Goal: Information Seeking & Learning: Check status

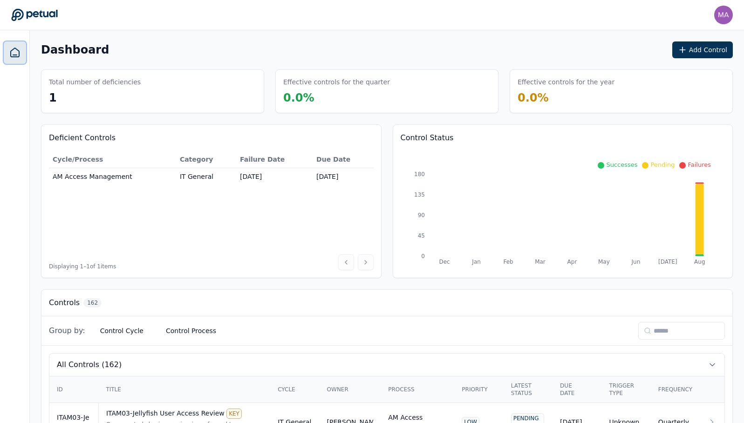
click at [18, 55] on icon at bounding box center [14, 52] width 11 height 11
click at [701, 46] on button "Add Control" at bounding box center [702, 49] width 61 height 17
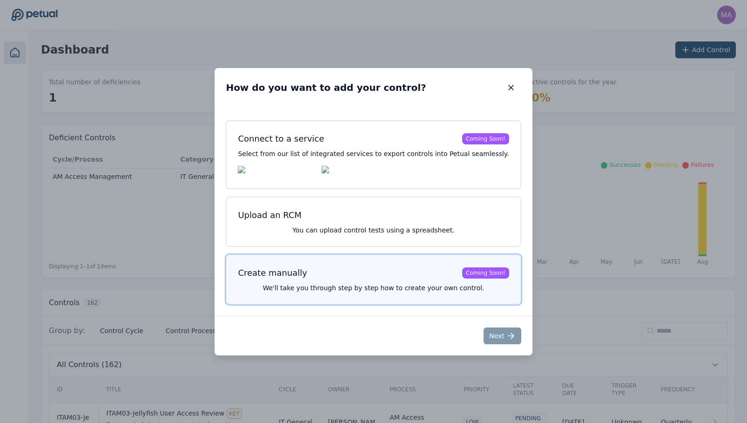
click at [324, 291] on p "We'll take you through step by step how to create your own control." at bounding box center [373, 287] width 271 height 9
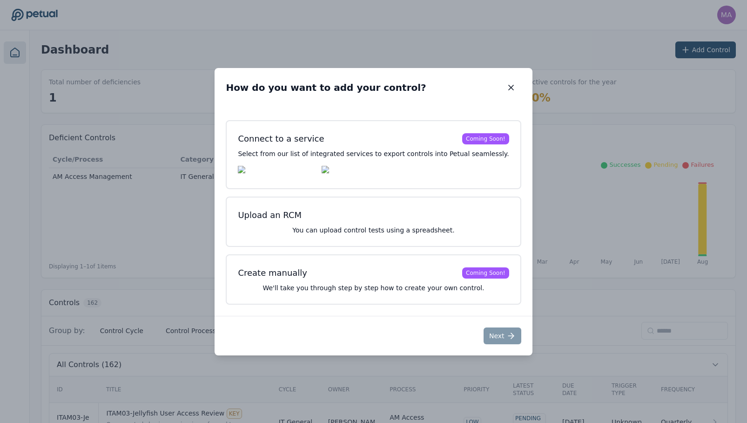
click at [94, 312] on div "How do you want to add your control? How do you want to add your control? Conne…" at bounding box center [373, 211] width 747 height 423
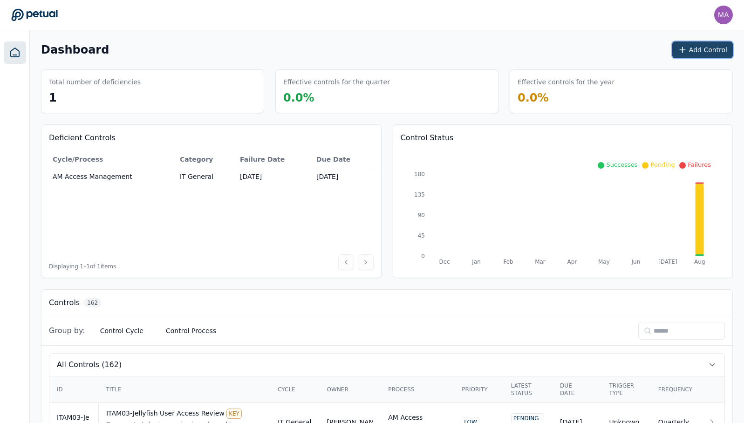
click at [706, 52] on button "Add Control" at bounding box center [702, 49] width 61 height 17
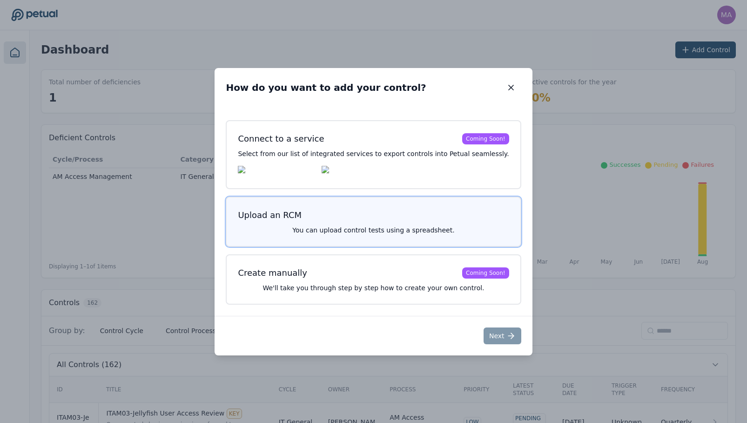
click at [344, 227] on p "You can upload control tests using a spreadsheet." at bounding box center [373, 229] width 271 height 9
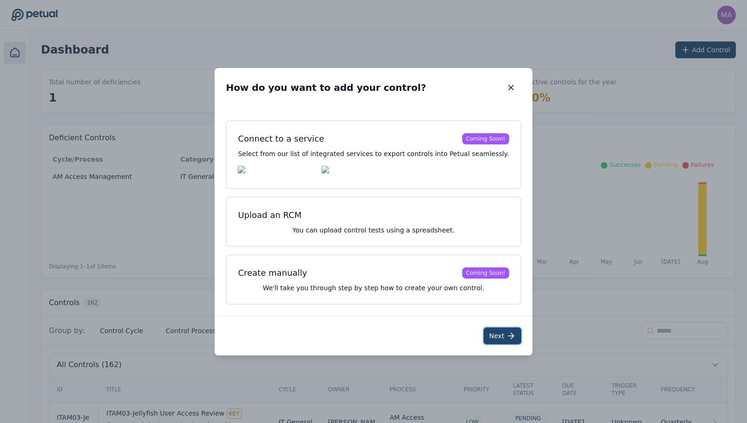
click at [505, 337] on button "Next" at bounding box center [503, 335] width 38 height 17
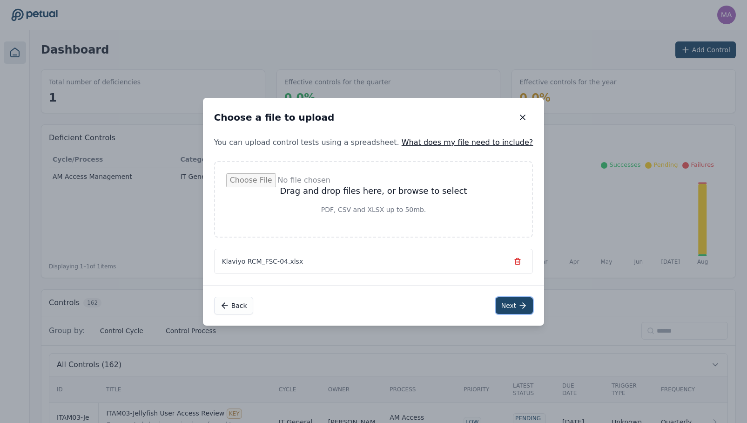
click at [496, 308] on button "Next" at bounding box center [515, 305] width 38 height 17
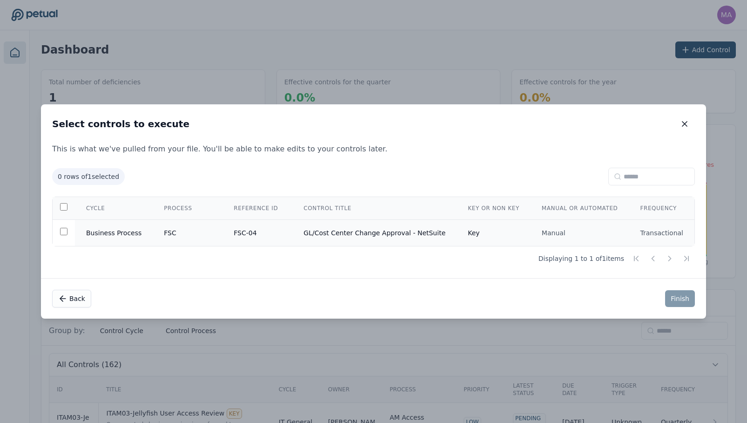
click at [71, 236] on td at bounding box center [64, 233] width 22 height 27
click at [665, 298] on button "Finish" at bounding box center [680, 298] width 30 height 17
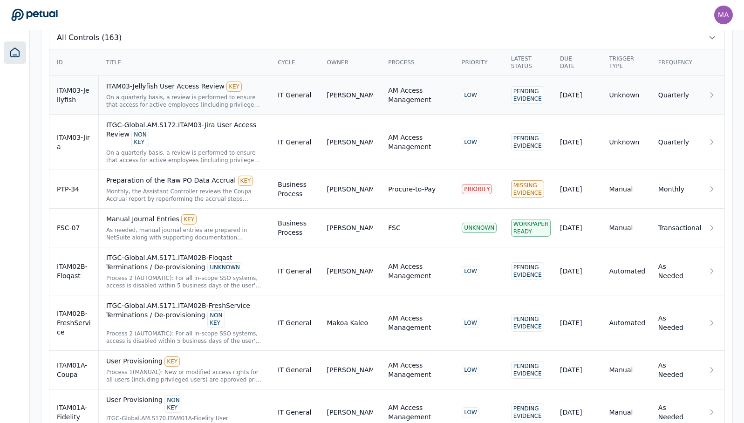
scroll to position [93, 0]
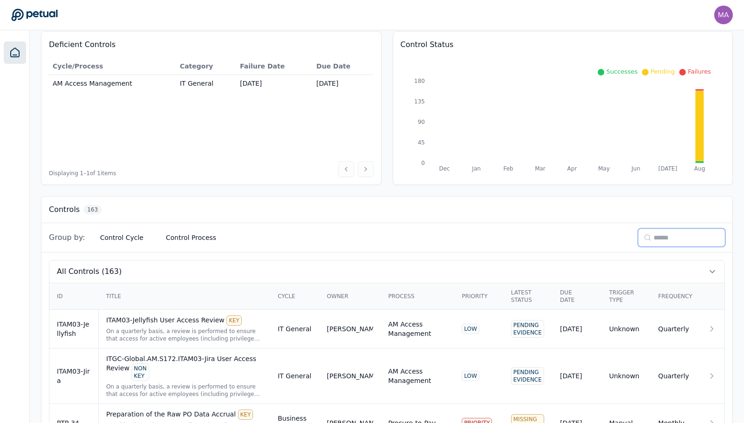
click at [657, 238] on input at bounding box center [681, 238] width 87 height 18
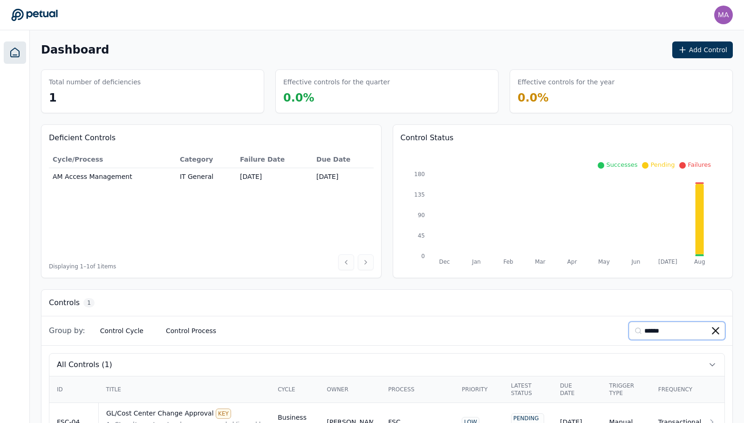
scroll to position [38, 0]
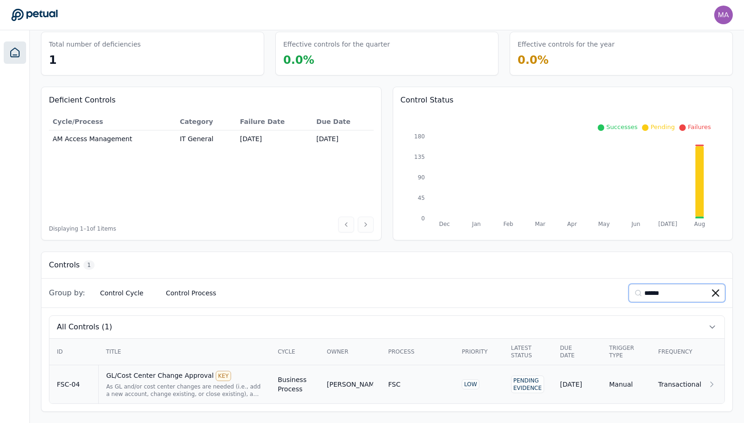
type input "******"
click at [244, 389] on div "As GL and/or cost center changes are needed (i.e., add a new account, change ex…" at bounding box center [184, 390] width 156 height 15
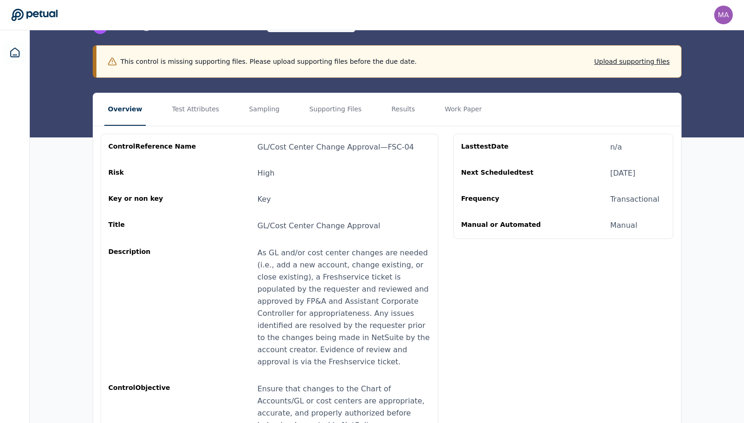
scroll to position [88, 0]
click at [185, 106] on button "Test Attributes" at bounding box center [195, 110] width 54 height 33
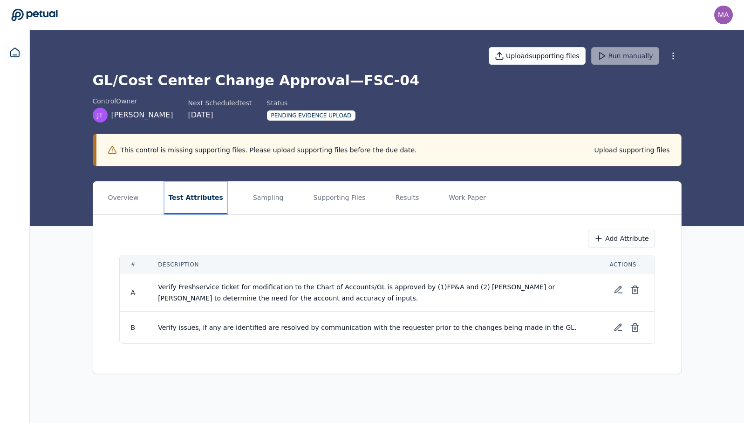
scroll to position [0, 0]
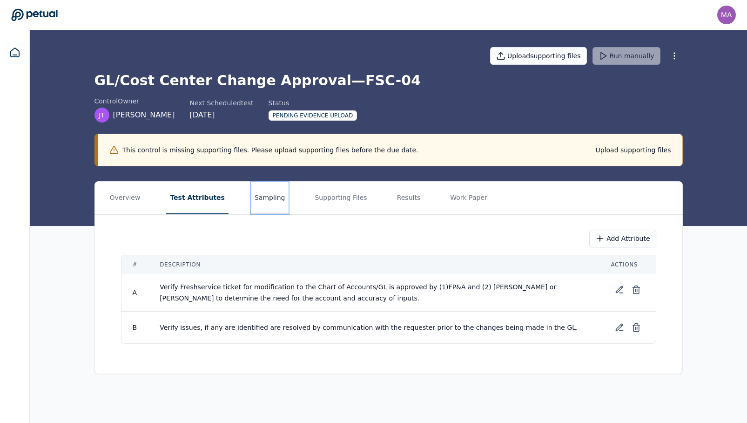
click at [262, 208] on button "Sampling" at bounding box center [270, 198] width 38 height 33
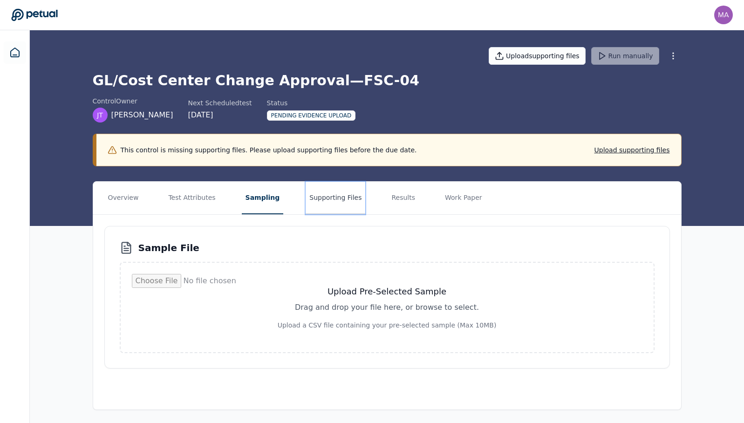
click at [305, 201] on button "Supporting Files" at bounding box center [335, 198] width 60 height 33
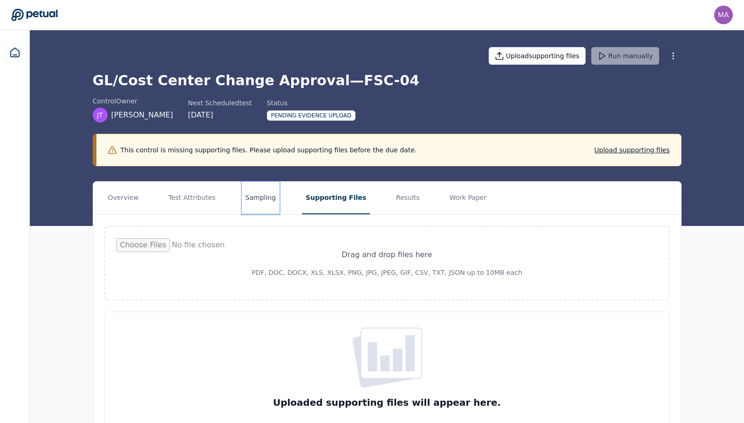
click at [254, 205] on button "Sampling" at bounding box center [261, 198] width 38 height 33
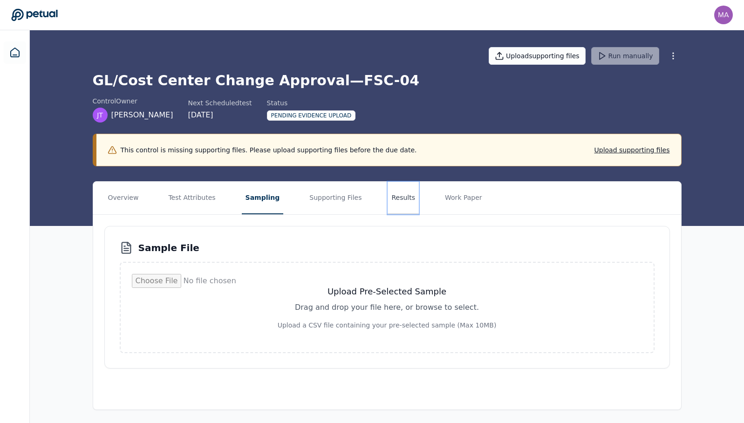
click at [395, 201] on button "Results" at bounding box center [402, 198] width 31 height 33
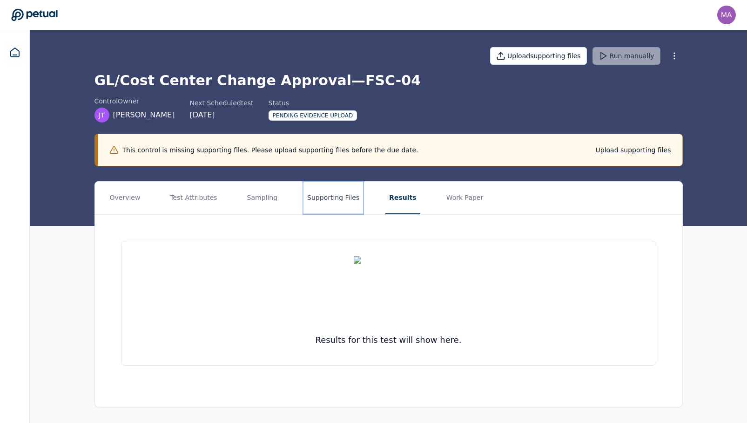
click at [327, 201] on button "Supporting Files" at bounding box center [334, 198] width 60 height 33
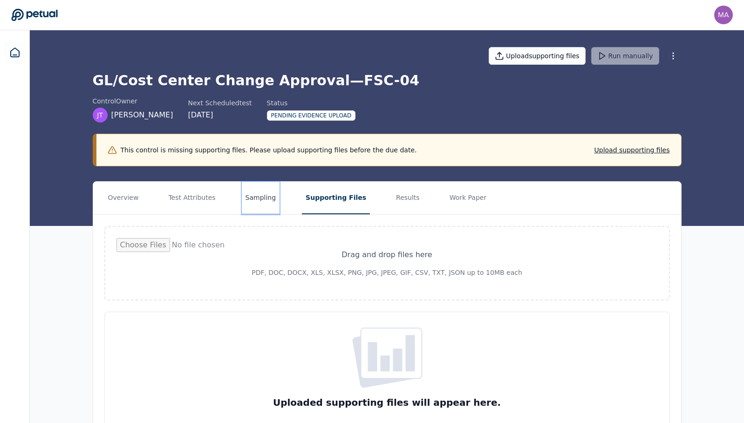
click at [246, 202] on button "Sampling" at bounding box center [261, 198] width 38 height 33
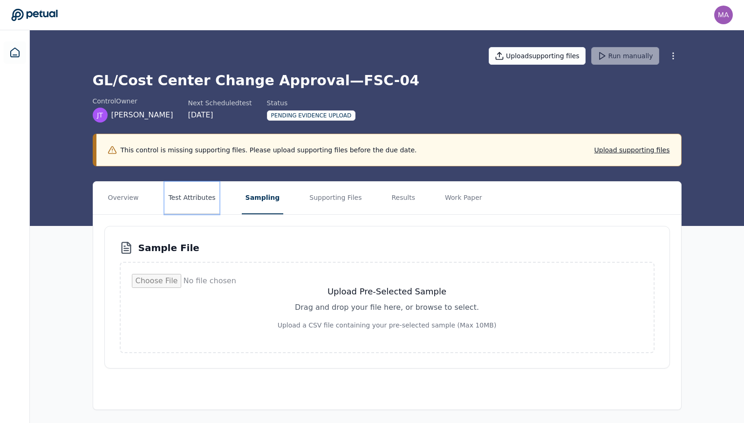
click at [180, 202] on button "Test Attributes" at bounding box center [191, 198] width 54 height 33
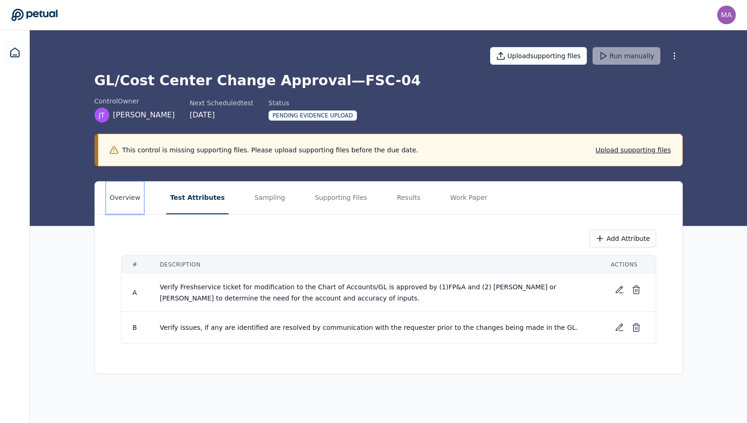
click at [133, 201] on button "Overview" at bounding box center [125, 198] width 38 height 33
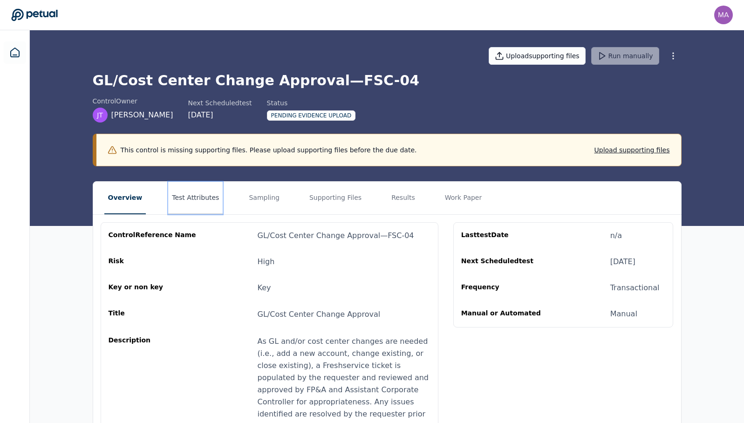
click at [184, 199] on button "Test Attributes" at bounding box center [195, 198] width 54 height 33
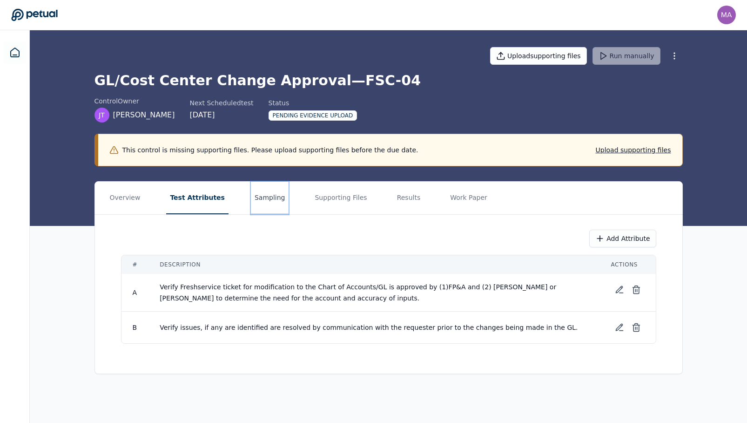
click at [256, 201] on button "Sampling" at bounding box center [270, 198] width 38 height 33
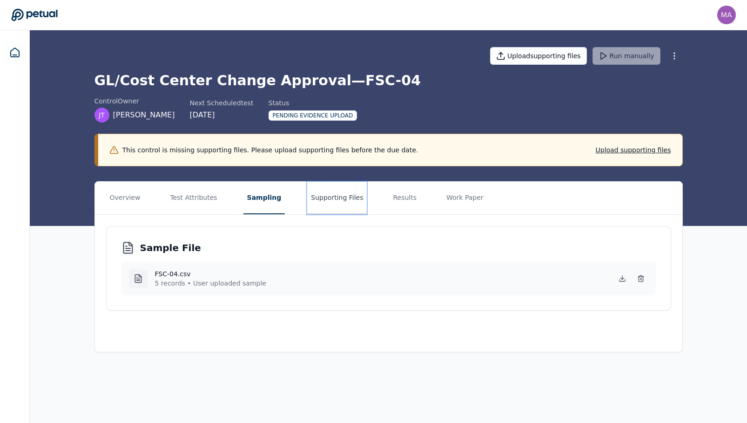
click at [317, 198] on button "Supporting Files" at bounding box center [337, 198] width 60 height 33
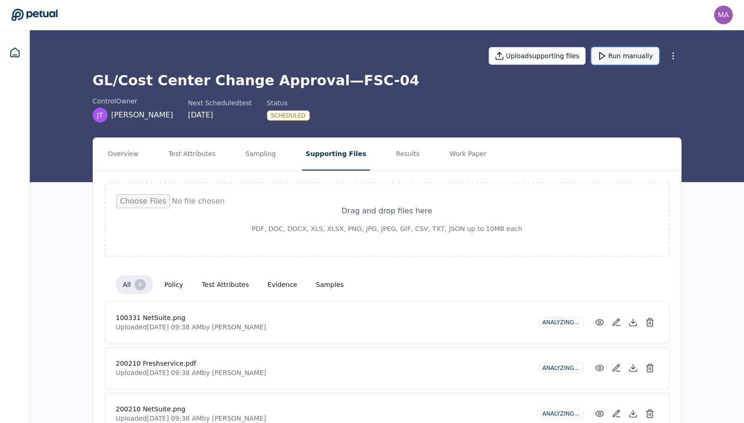
click at [613, 61] on button "Run manually" at bounding box center [625, 56] width 68 height 18
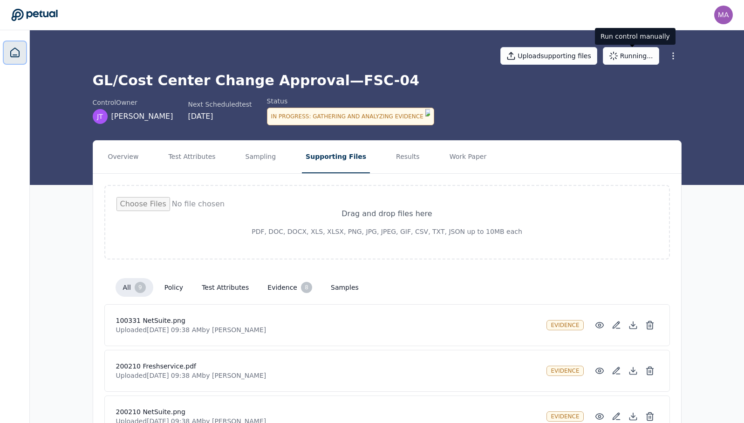
click at [16, 53] on icon at bounding box center [14, 52] width 11 height 11
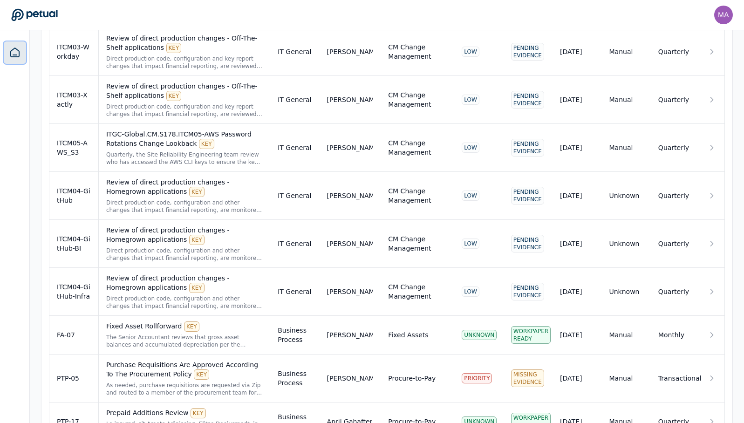
scroll to position [7333, 0]
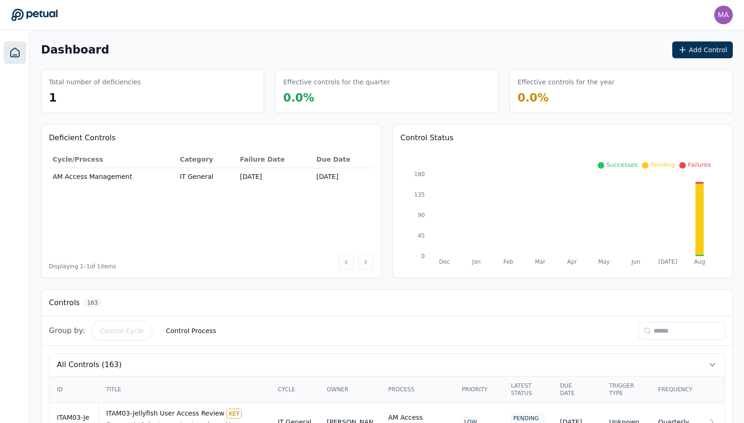
click at [120, 332] on button "Control Cycle" at bounding box center [122, 330] width 58 height 17
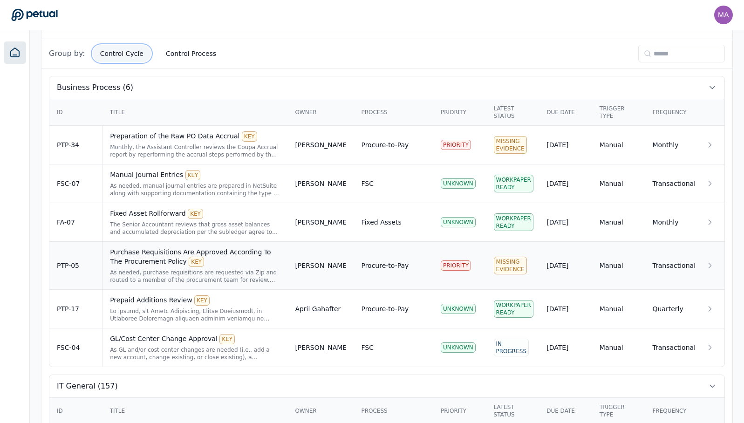
scroll to position [272, 0]
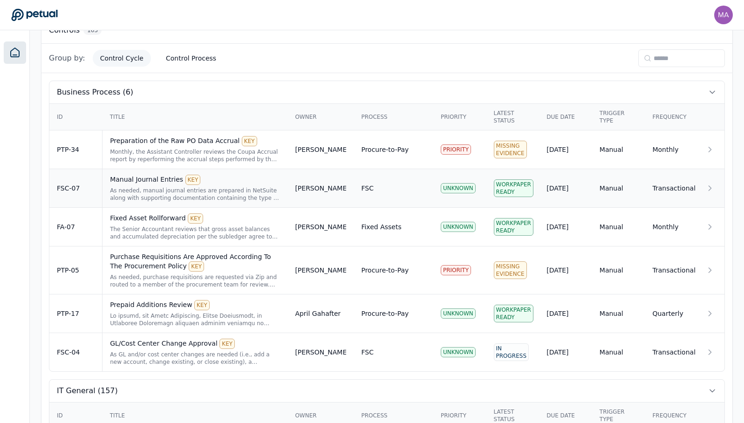
click at [406, 198] on td "FSC" at bounding box center [392, 188] width 79 height 39
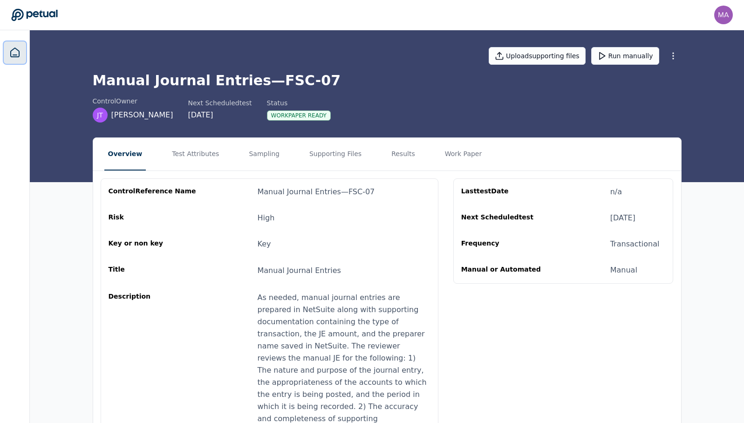
click at [12, 50] on icon at bounding box center [15, 52] width 8 height 9
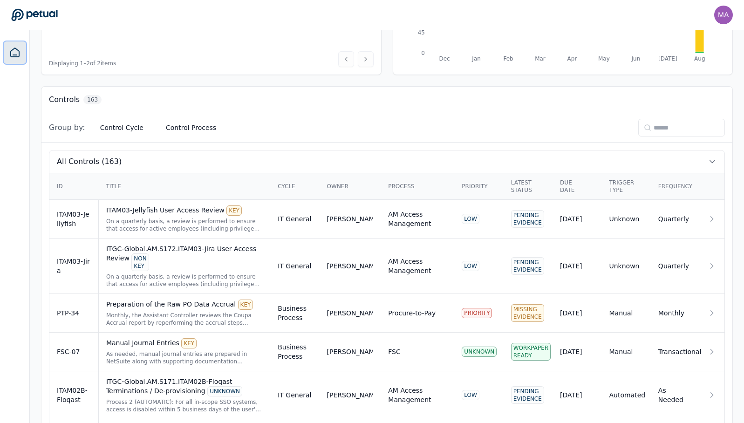
scroll to position [203, 0]
click at [109, 131] on button "Control Cycle" at bounding box center [122, 127] width 58 height 17
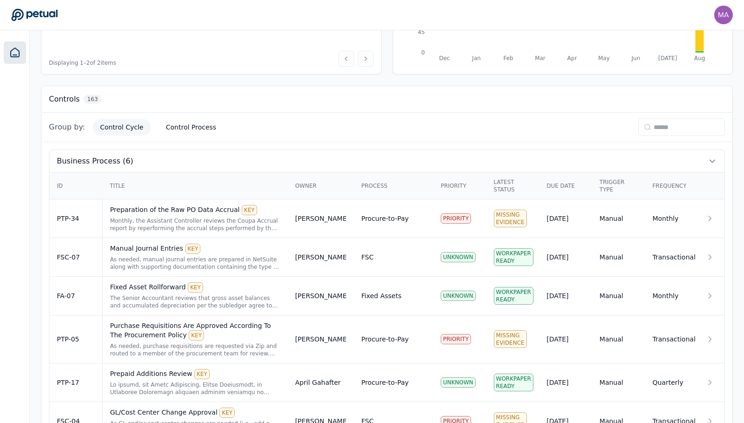
click at [184, 117] on div "Group by: Control Cycle Control Process" at bounding box center [386, 127] width 690 height 29
click at [184, 126] on button "Control Process" at bounding box center [190, 127] width 65 height 17
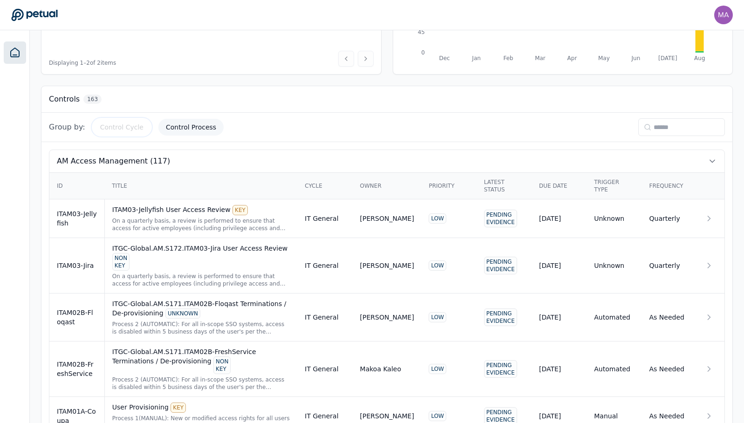
click at [144, 129] on button "Control Cycle" at bounding box center [122, 127] width 58 height 17
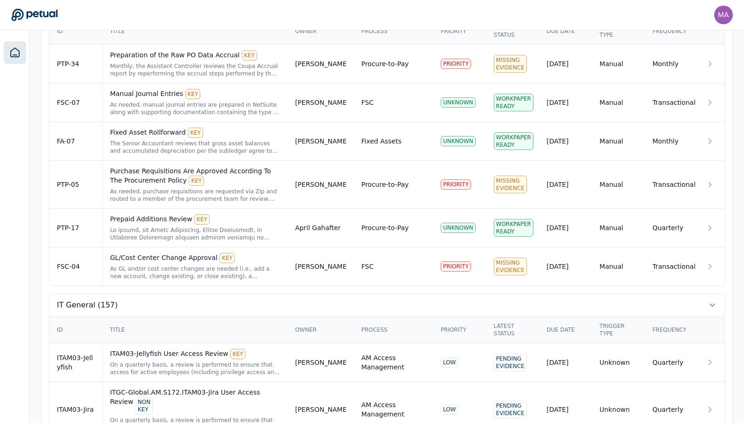
scroll to position [358, 0]
click at [124, 277] on div "As GL and/or cost center changes are needed (i.e., add a new account, change ex…" at bounding box center [195, 272] width 170 height 15
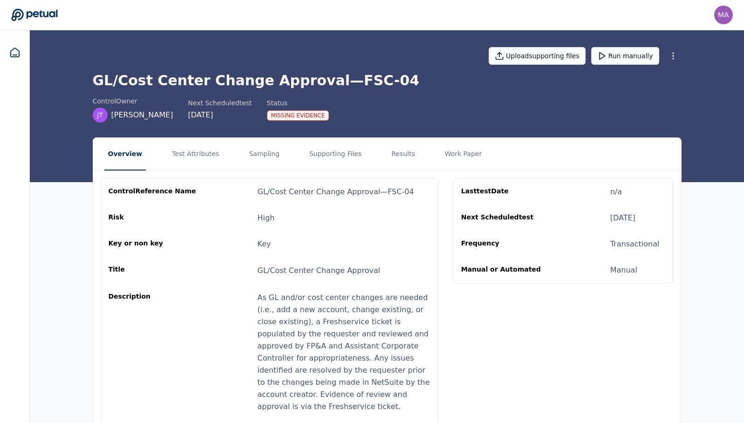
scroll to position [87, 0]
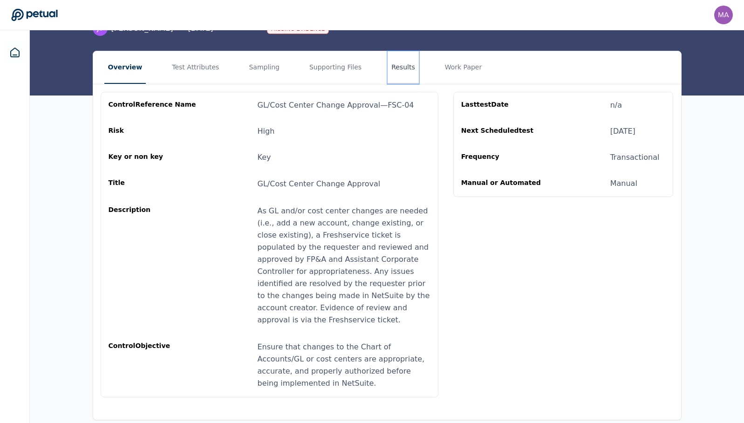
click at [399, 72] on button "Results" at bounding box center [402, 67] width 31 height 33
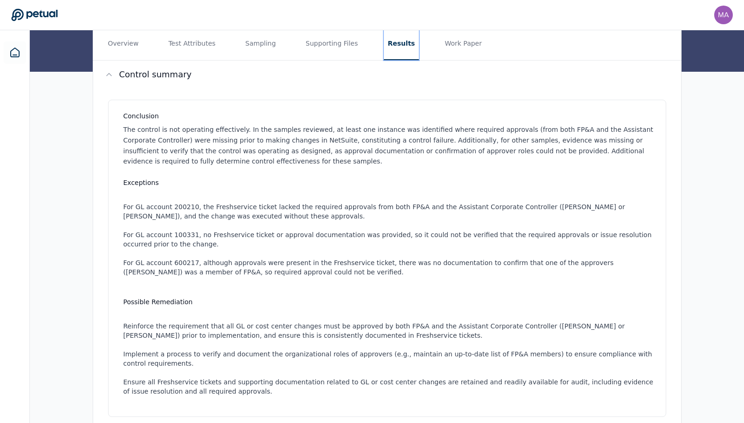
scroll to position [138, 0]
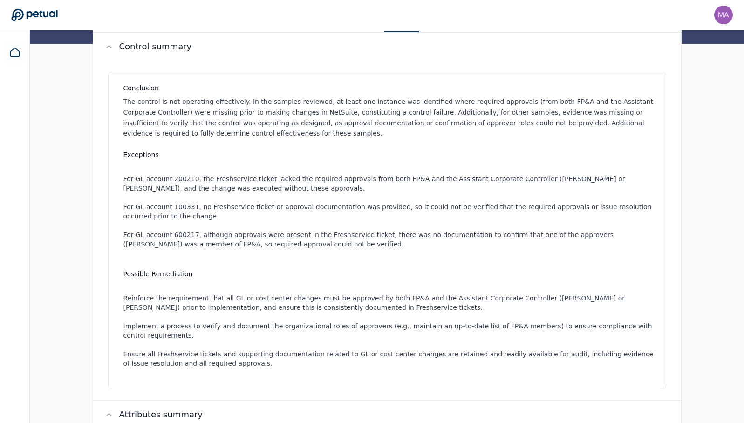
click at [250, 234] on li "For GL account 600217, although approvals were present in the Freshservice tick…" at bounding box center [388, 239] width 531 height 19
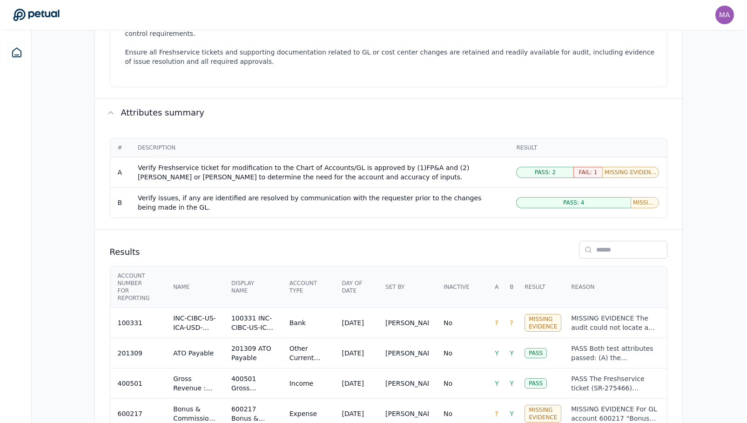
scroll to position [518, 0]
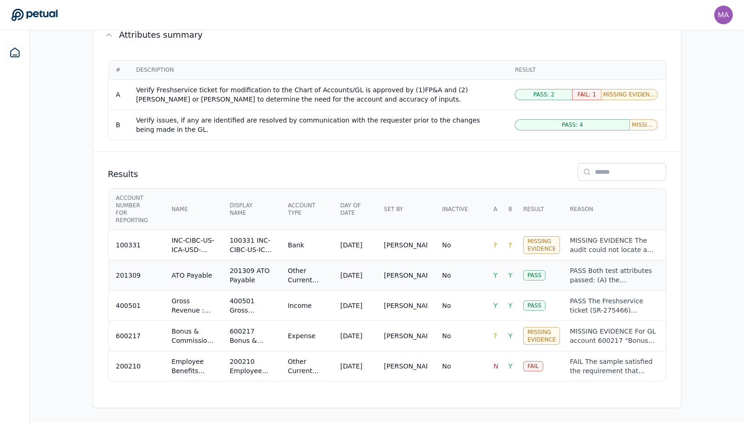
click at [594, 269] on div "PASS Both test attributes passed: (A) the Freshservice ticket supporting creati…" at bounding box center [613, 275] width 88 height 19
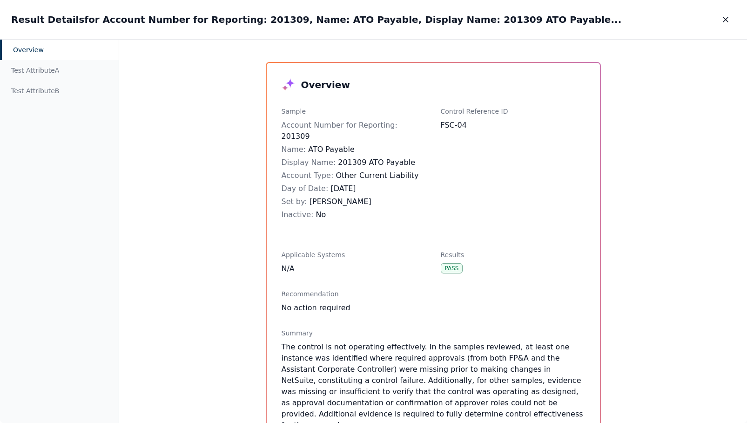
click at [218, 160] on div "Overview Sample Account Number for Reporting : 201309 Name : ATO Payable Displa…" at bounding box center [433, 232] width 628 height 384
click at [35, 70] on div "Test Attribute A" at bounding box center [59, 70] width 119 height 20
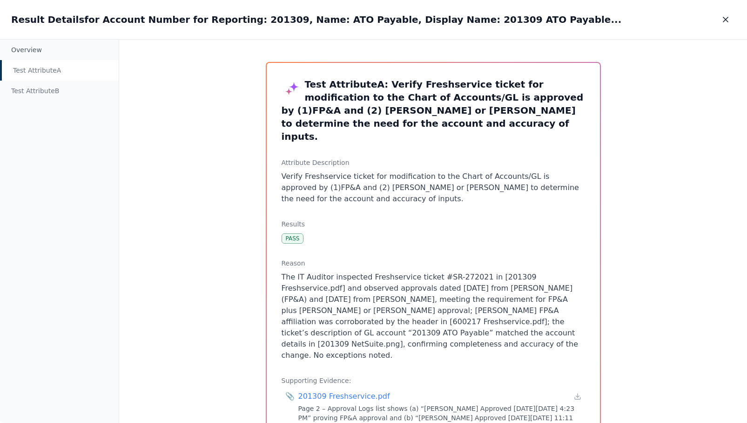
scroll to position [95, 0]
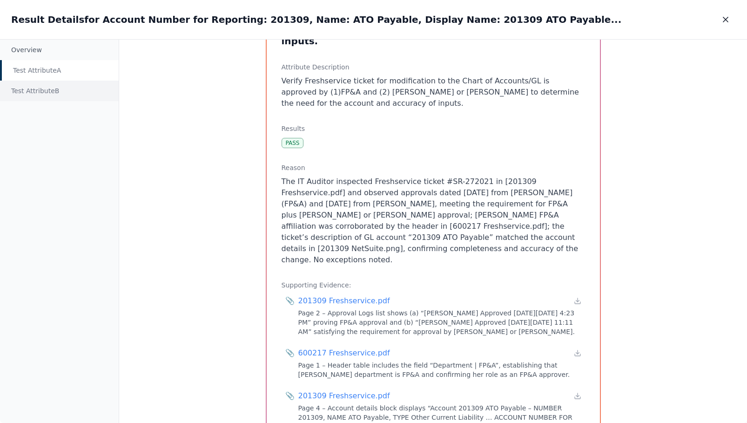
click at [33, 92] on div "Test Attribute B" at bounding box center [59, 91] width 119 height 20
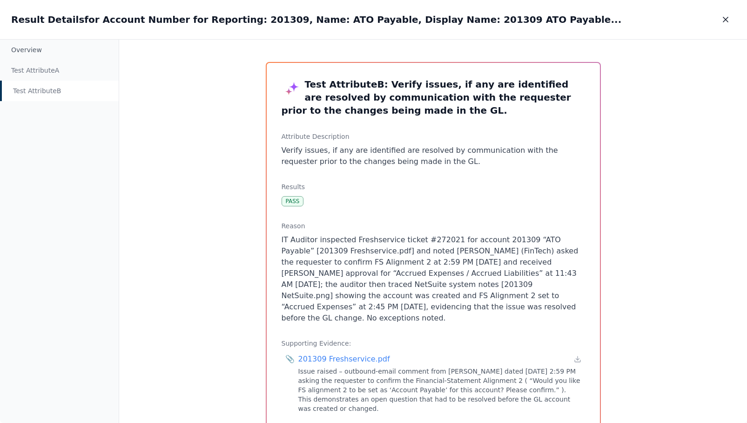
scroll to position [170, 0]
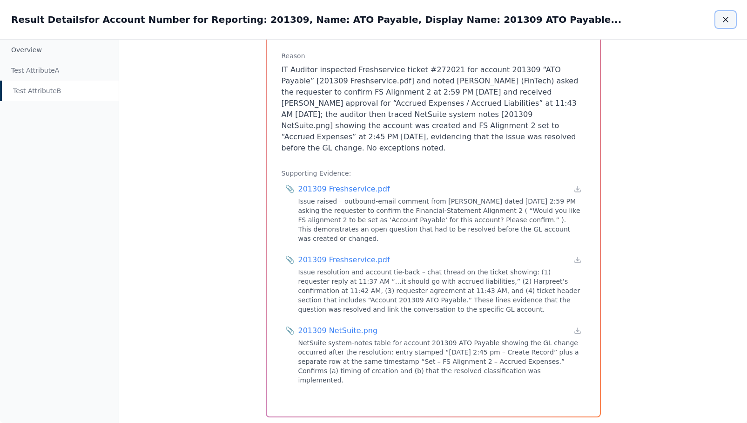
click at [726, 18] on icon "button" at bounding box center [725, 19] width 9 height 9
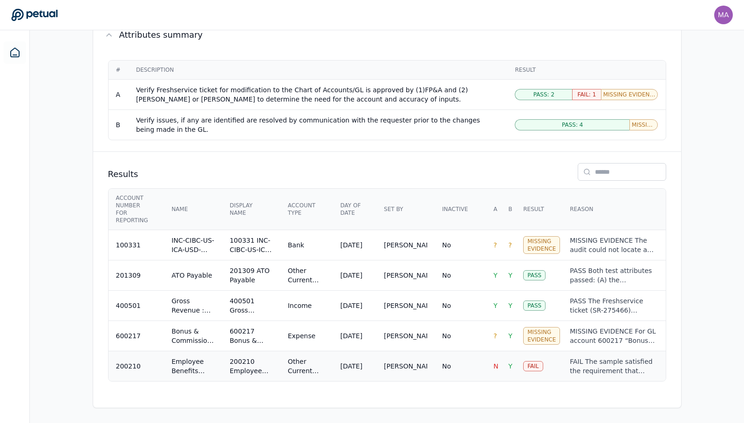
click at [587, 361] on div "FAIL The sample satisfied the requirement that requester issues be resolved bef…" at bounding box center [613, 366] width 88 height 19
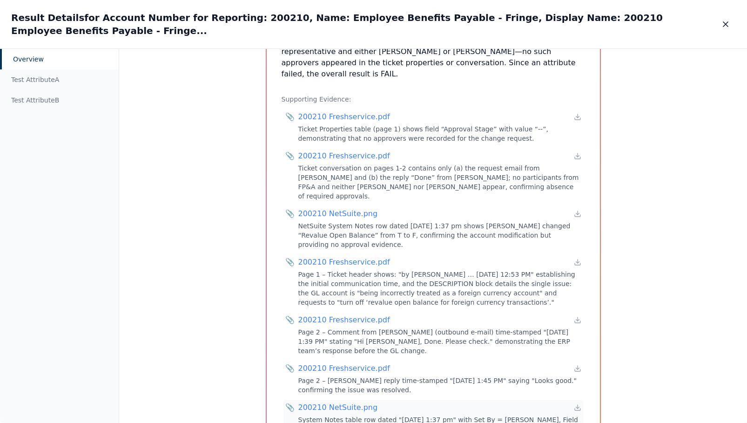
scroll to position [500, 0]
click at [355, 402] on div "200210 NetSuite.png" at bounding box center [338, 407] width 80 height 11
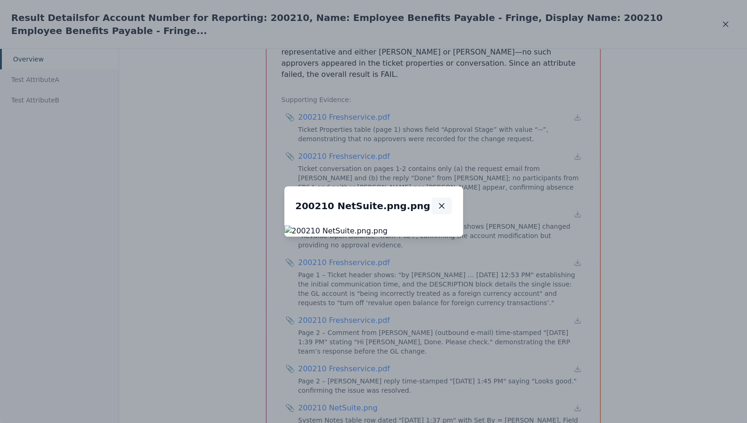
click at [452, 197] on button "button" at bounding box center [442, 205] width 20 height 17
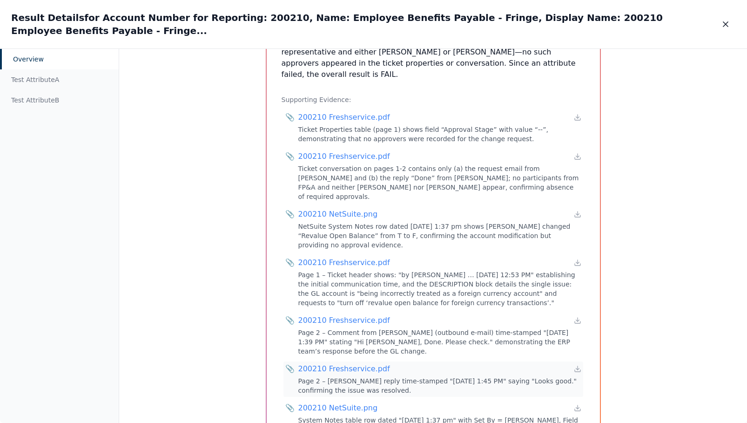
click at [331, 363] on div "200210 Freshservice.pdf" at bounding box center [344, 368] width 92 height 11
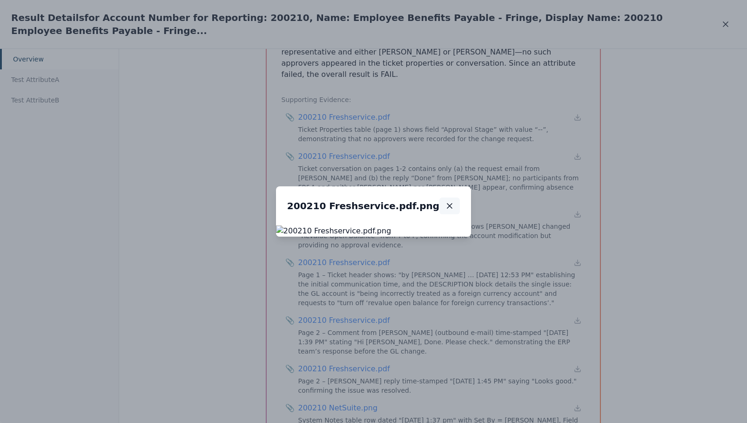
click at [454, 201] on icon "button" at bounding box center [449, 205] width 9 height 9
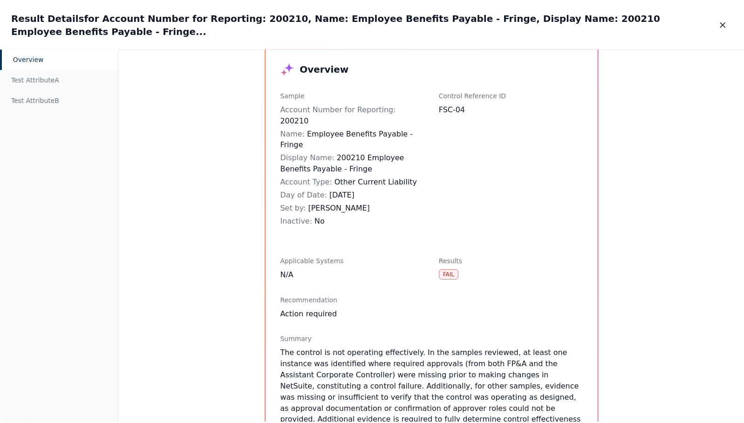
scroll to position [0, 0]
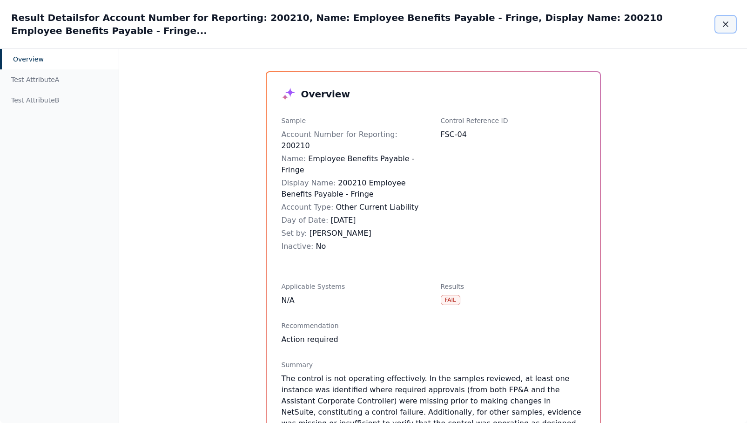
click at [724, 22] on icon "button" at bounding box center [726, 24] width 5 height 5
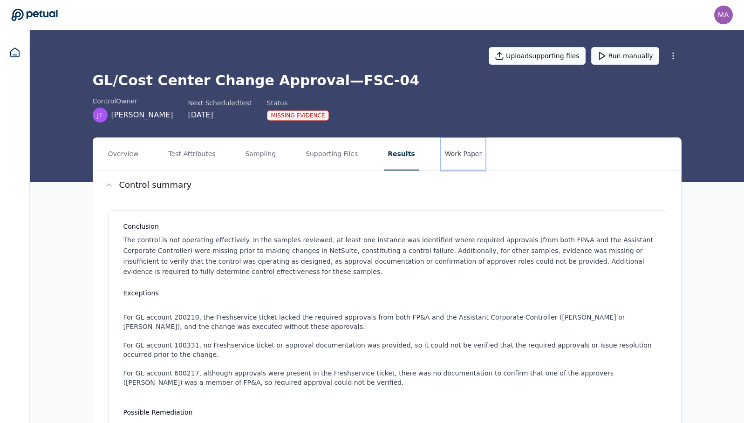
click at [446, 156] on button "Work Paper" at bounding box center [463, 154] width 45 height 33
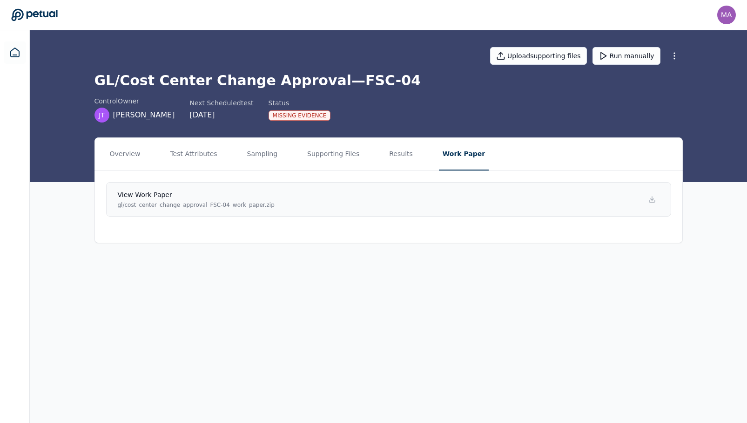
click at [163, 207] on p "gl/cost_center_change_approval_FSC-04_work_paper.zip" at bounding box center [196, 204] width 157 height 7
click at [208, 208] on p "gl/cost_center_change_approval_FSC-04_work_paper.zip" at bounding box center [196, 204] width 157 height 7
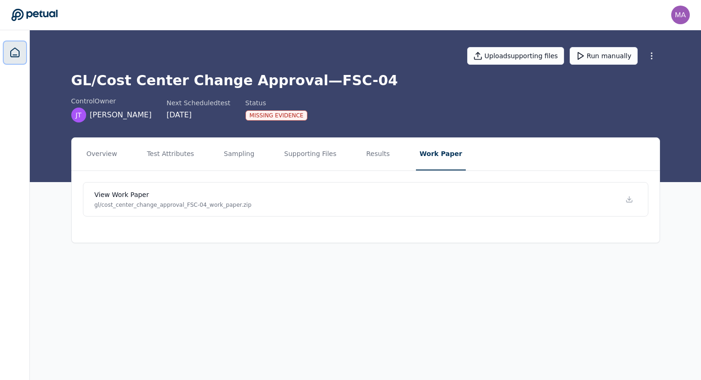
click at [18, 47] on icon at bounding box center [14, 52] width 11 height 11
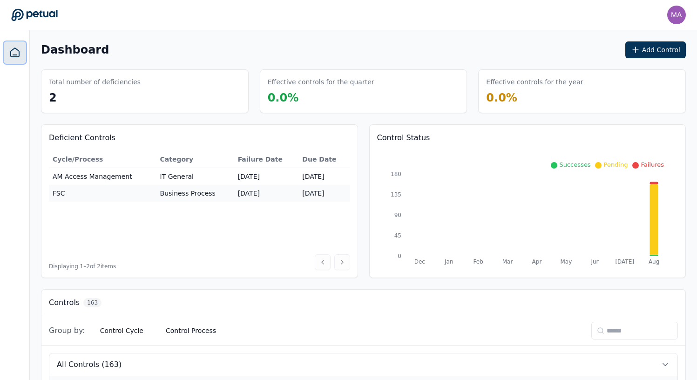
click at [13, 50] on icon at bounding box center [14, 52] width 11 height 11
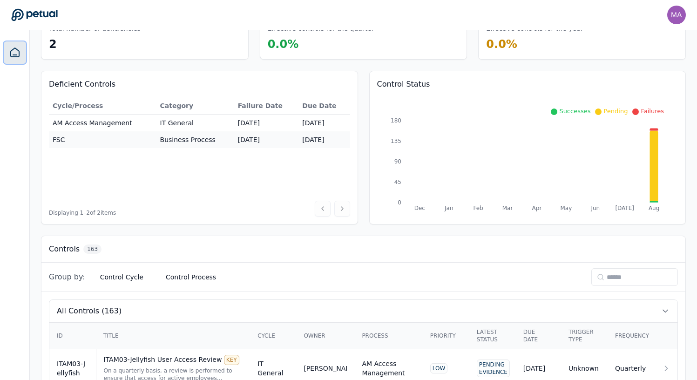
scroll to position [54, 0]
click at [117, 275] on button "Control Cycle" at bounding box center [122, 276] width 58 height 17
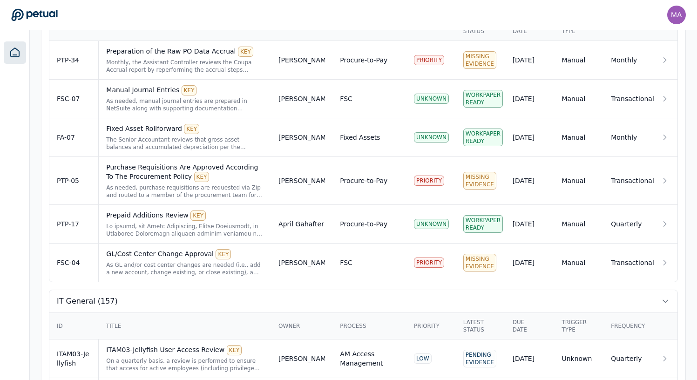
scroll to position [361, 0]
click at [148, 260] on div "GL/Cost Center Change Approval KEY As GL and/or cost center changes are needed …" at bounding box center [184, 263] width 157 height 27
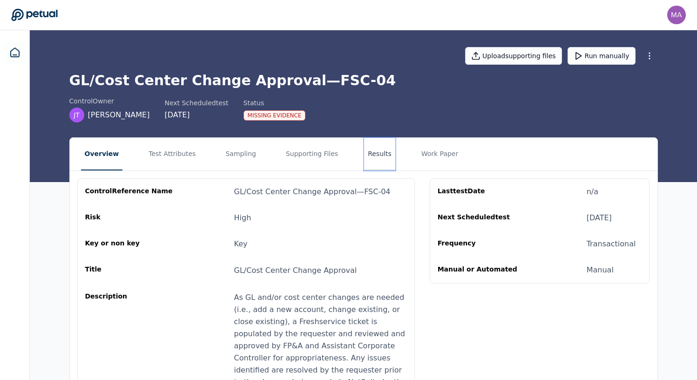
click at [375, 154] on button "Results" at bounding box center [379, 154] width 31 height 33
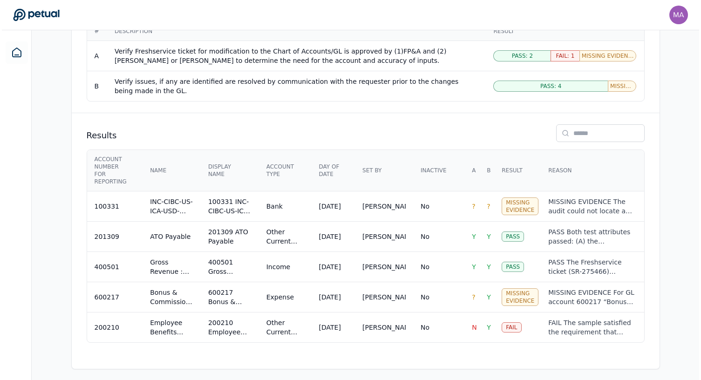
scroll to position [561, 0]
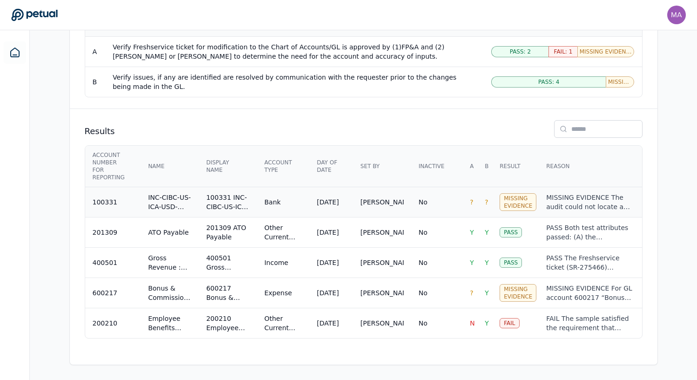
click at [237, 204] on div "100331 INC-CIBC-US-ICA-USD-2628" at bounding box center [227, 202] width 43 height 19
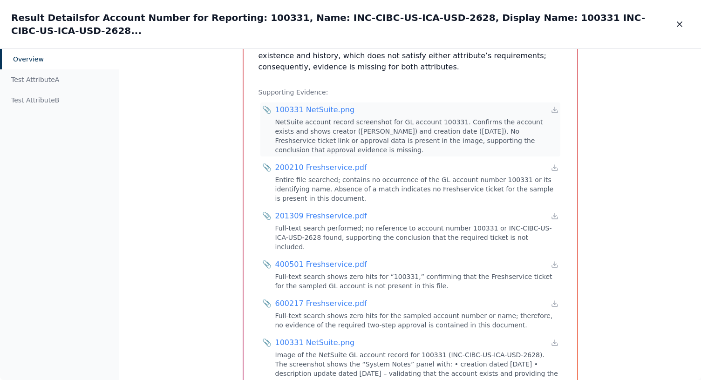
scroll to position [478, 0]
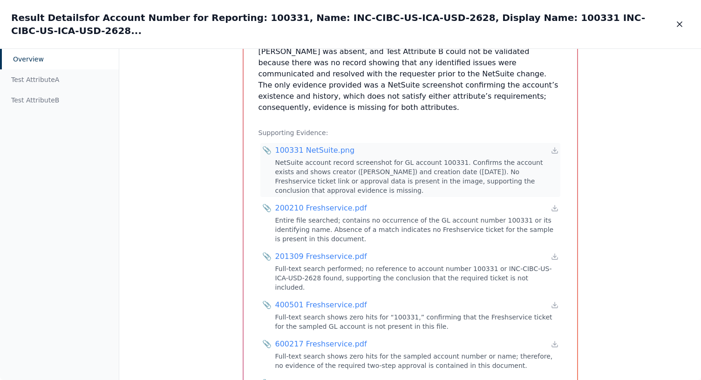
click at [295, 145] on div "100331 NetSuite.png" at bounding box center [315, 150] width 80 height 11
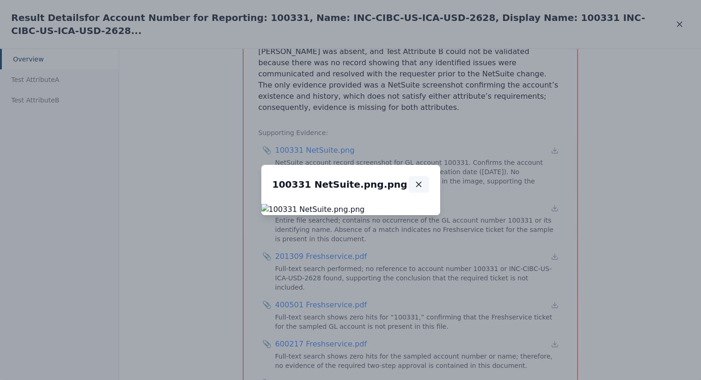
click at [423, 180] on icon "button" at bounding box center [418, 184] width 9 height 9
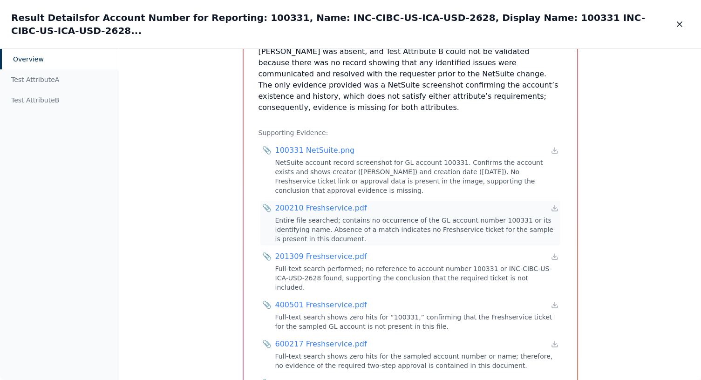
click at [300, 203] on div "200210 Freshservice.pdf" at bounding box center [321, 208] width 92 height 11
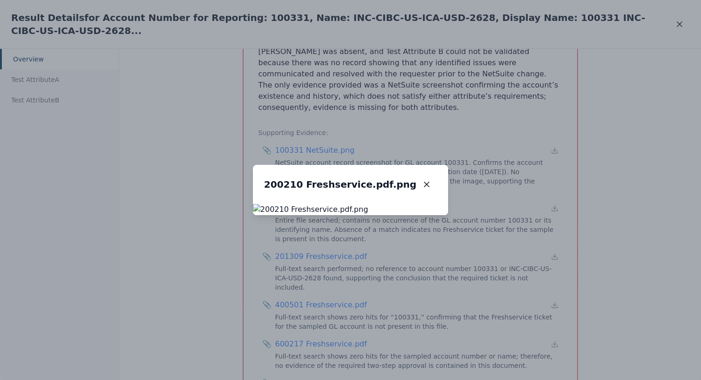
click at [331, 204] on img at bounding box center [350, 209] width 195 height 11
click at [443, 215] on img at bounding box center [350, 209] width 195 height 11
click at [448, 215] on img at bounding box center [350, 209] width 195 height 11
drag, startPoint x: 452, startPoint y: 259, endPoint x: 465, endPoint y: 259, distance: 13.0
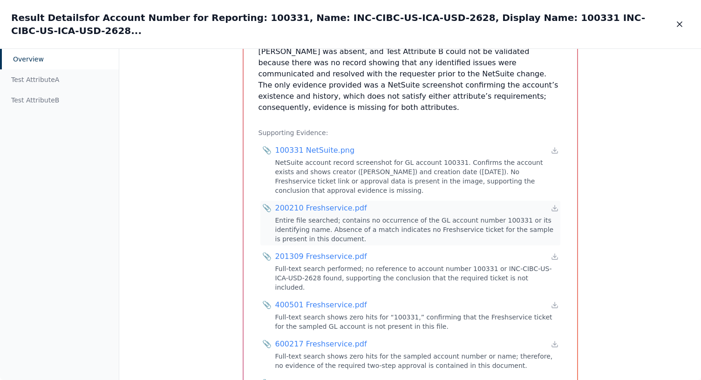
click at [323, 203] on div "200210 Freshservice.pdf" at bounding box center [321, 208] width 92 height 11
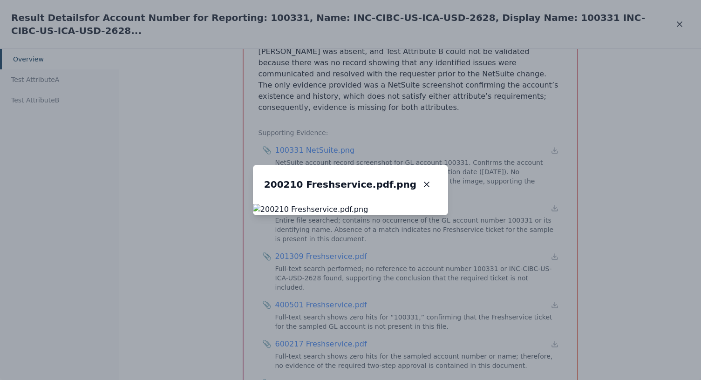
click at [295, 204] on img at bounding box center [350, 209] width 195 height 11
click at [278, 204] on img at bounding box center [350, 209] width 195 height 11
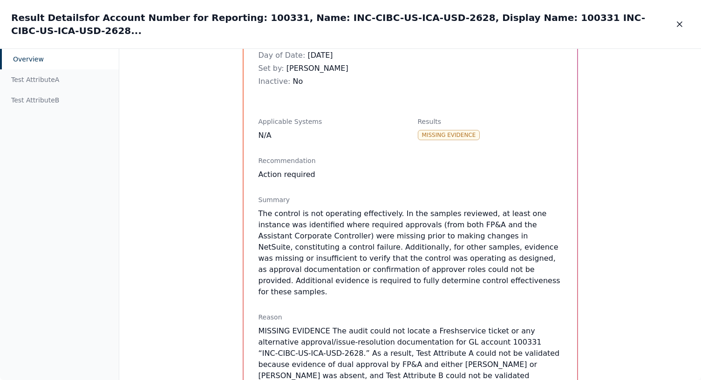
scroll to position [0, 0]
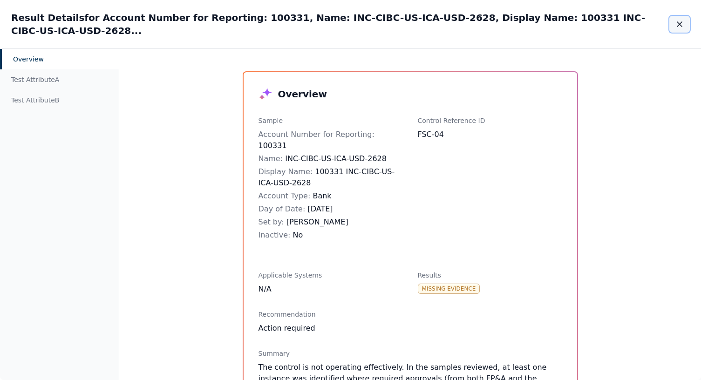
click at [683, 16] on button "button" at bounding box center [679, 24] width 20 height 17
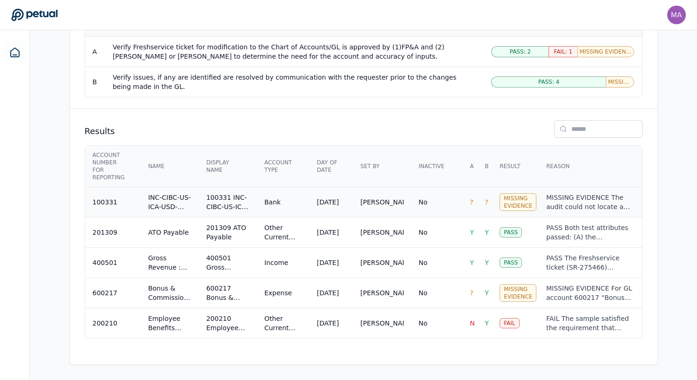
click at [162, 204] on div "INC-CIBC-US-ICA-USD-2628" at bounding box center [169, 202] width 43 height 19
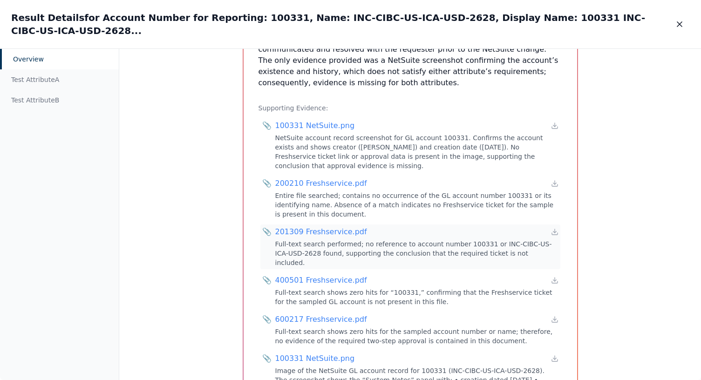
scroll to position [499, 0]
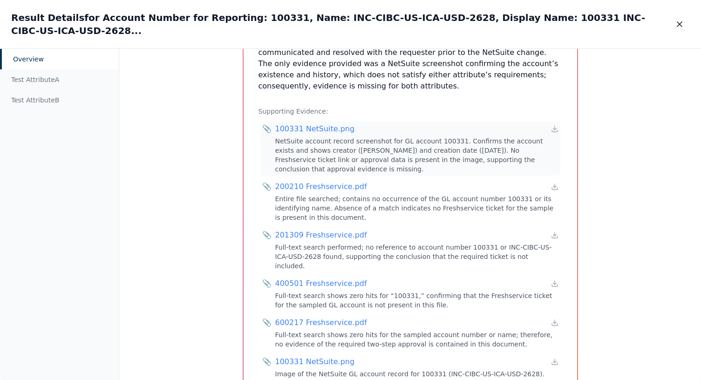
click at [290, 123] on div "100331 NetSuite.png" at bounding box center [315, 128] width 80 height 11
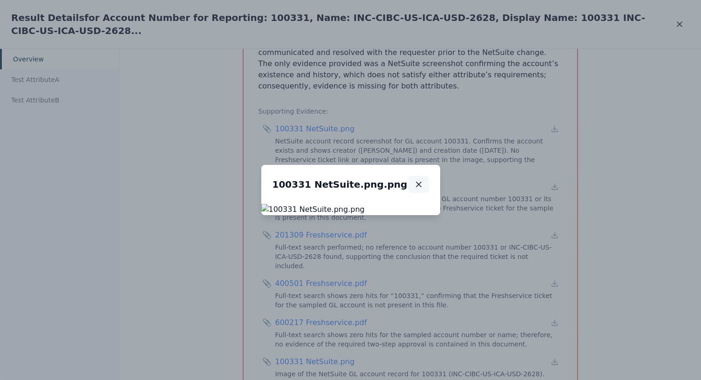
click at [423, 180] on icon "button" at bounding box center [418, 184] width 9 height 9
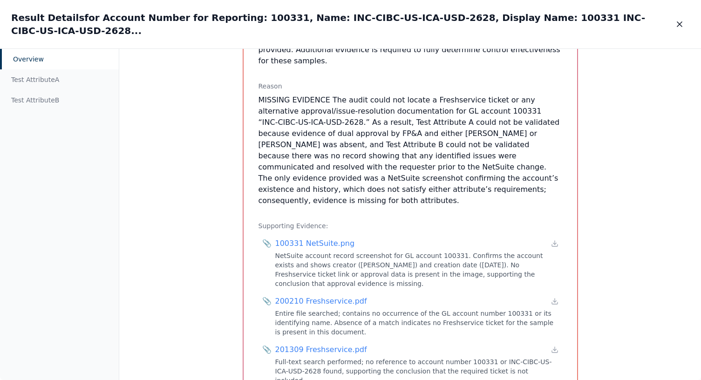
scroll to position [384, 0]
click at [297, 238] on div "100331 NetSuite.png" at bounding box center [315, 243] width 80 height 11
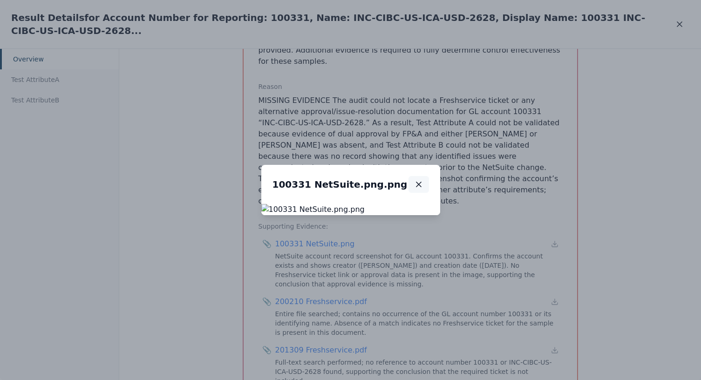
click at [429, 176] on button "button" at bounding box center [418, 184] width 20 height 17
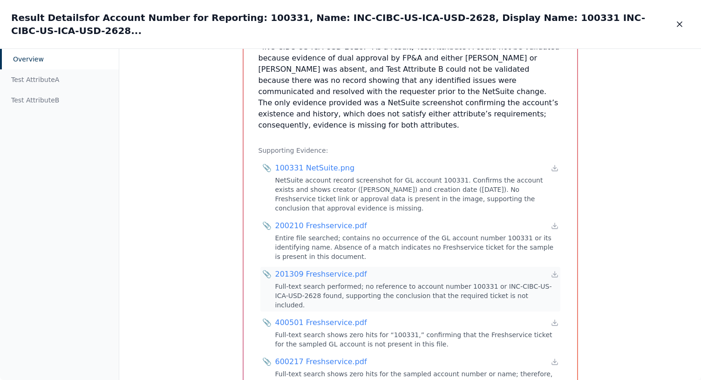
scroll to position [449, 0]
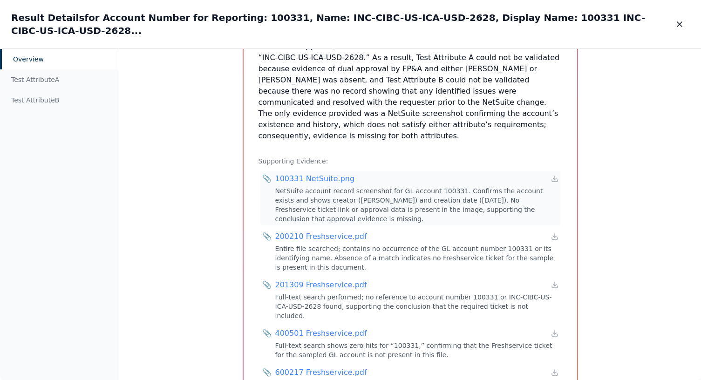
click at [286, 173] on div "100331 NetSuite.png" at bounding box center [315, 178] width 80 height 11
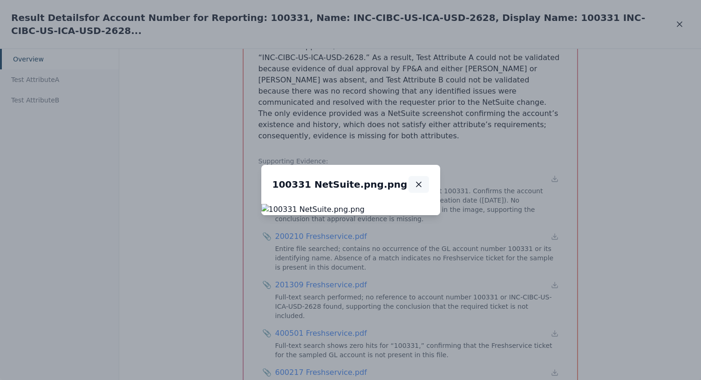
click at [423, 180] on icon "button" at bounding box center [418, 184] width 9 height 9
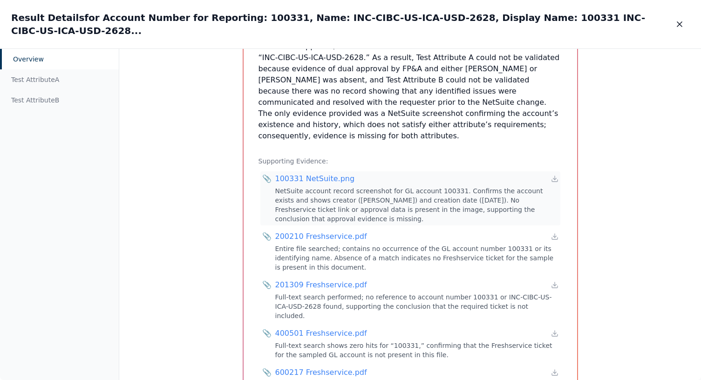
click at [303, 173] on div "100331 NetSuite.png" at bounding box center [315, 178] width 80 height 11
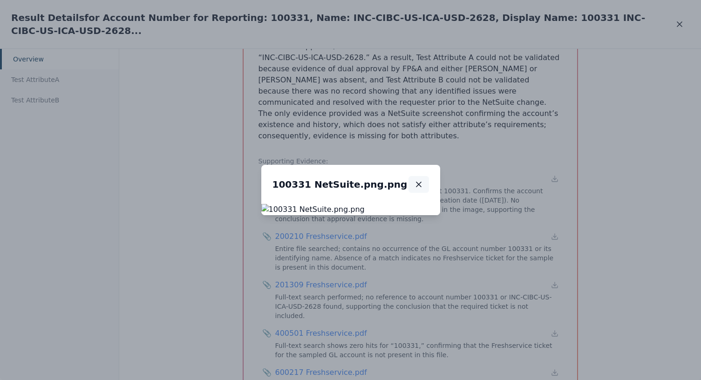
click at [429, 176] on button "button" at bounding box center [418, 184] width 20 height 17
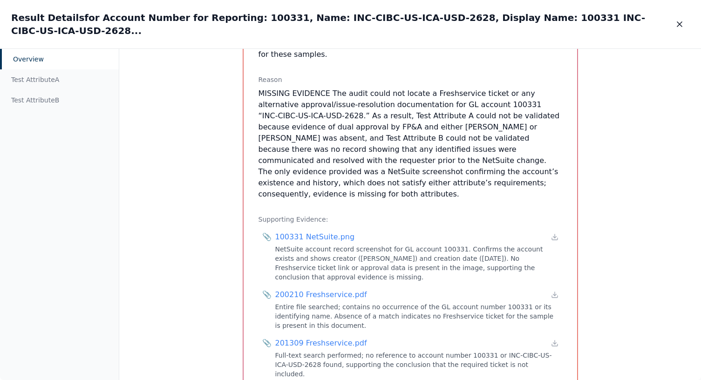
scroll to position [380, 0]
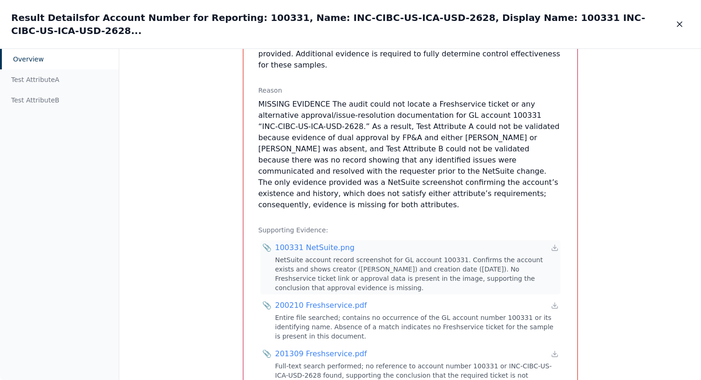
click at [301, 242] on div "100331 NetSuite.png" at bounding box center [315, 247] width 80 height 11
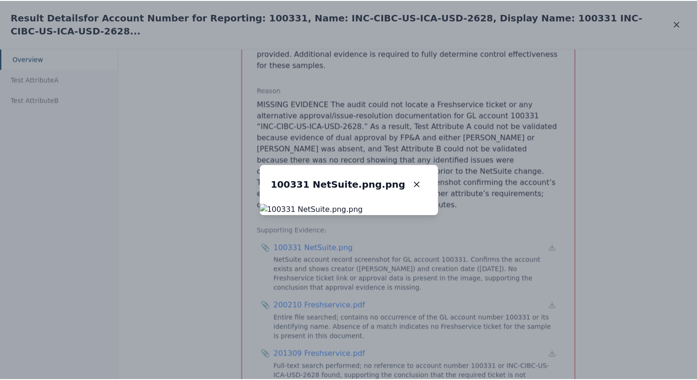
scroll to position [561, 0]
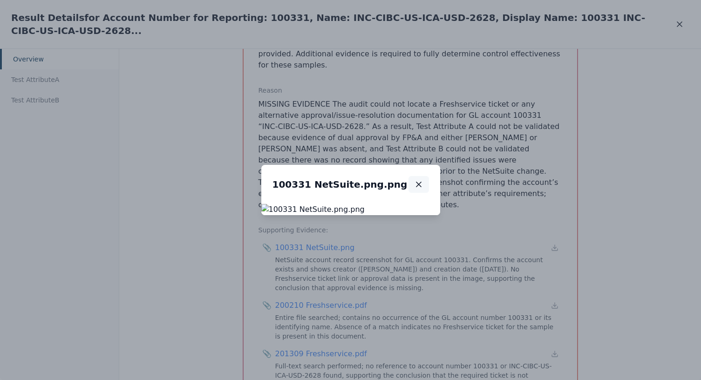
click at [423, 180] on icon "button" at bounding box center [418, 184] width 9 height 9
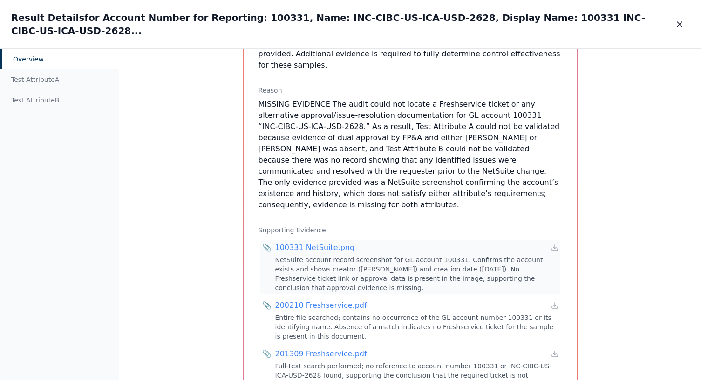
click at [309, 242] on div "100331 NetSuite.png" at bounding box center [315, 247] width 80 height 11
click at [678, 22] on icon "button" at bounding box center [679, 24] width 5 height 5
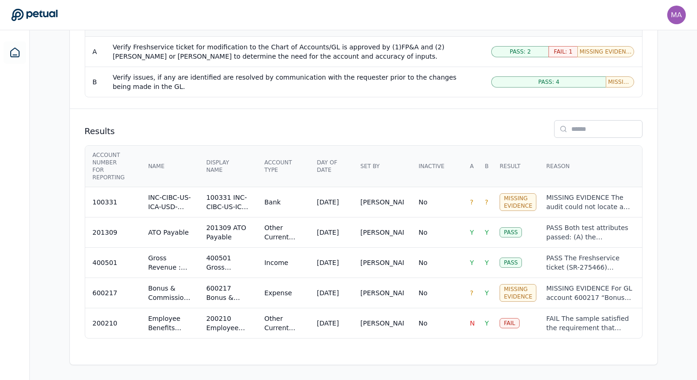
click at [445, 328] on td "No" at bounding box center [436, 323] width 51 height 30
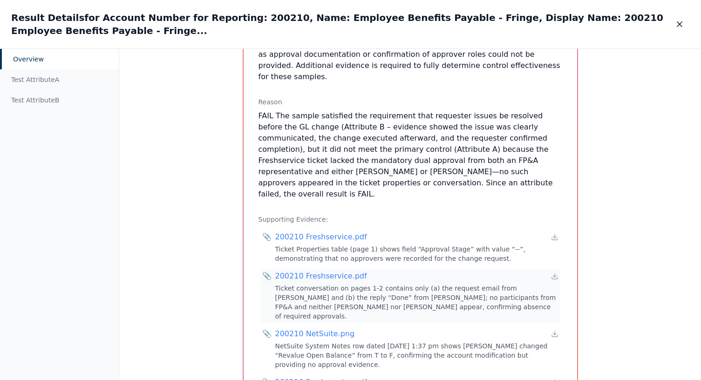
scroll to position [381, 0]
click at [314, 230] on div "200210 Freshservice.pdf" at bounding box center [321, 235] width 92 height 11
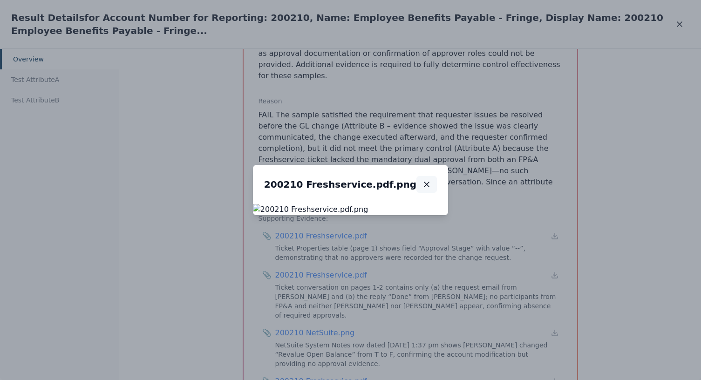
click at [431, 180] on icon "button" at bounding box center [426, 184] width 9 height 9
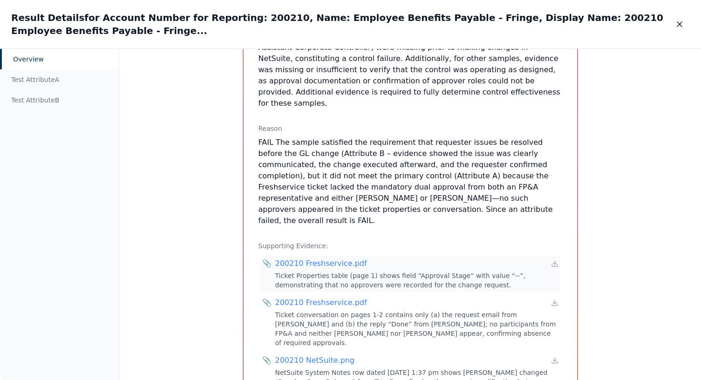
scroll to position [353, 0]
click at [49, 72] on div "Test Attribute A" at bounding box center [59, 79] width 119 height 20
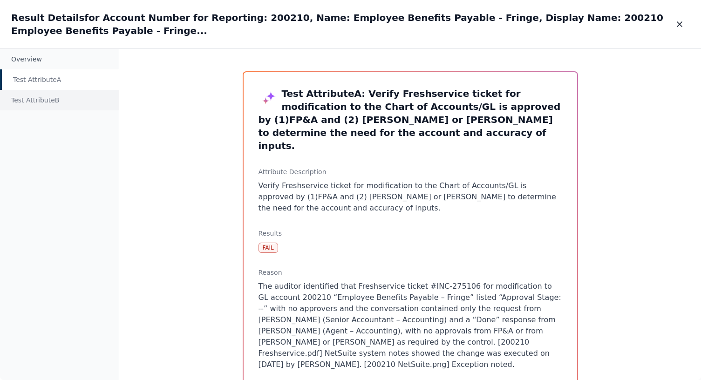
click at [41, 100] on div "Test Attribute B" at bounding box center [59, 100] width 119 height 20
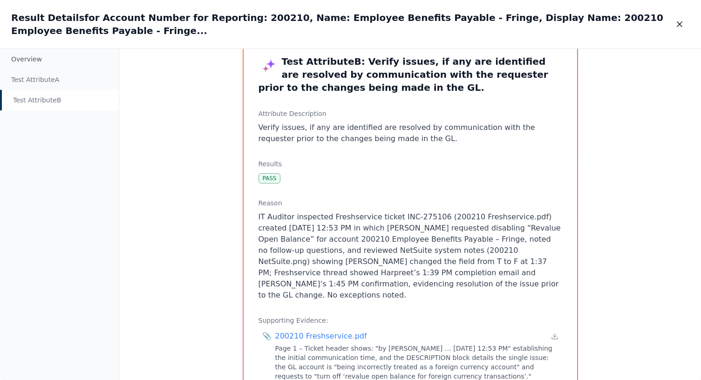
scroll to position [48, 0]
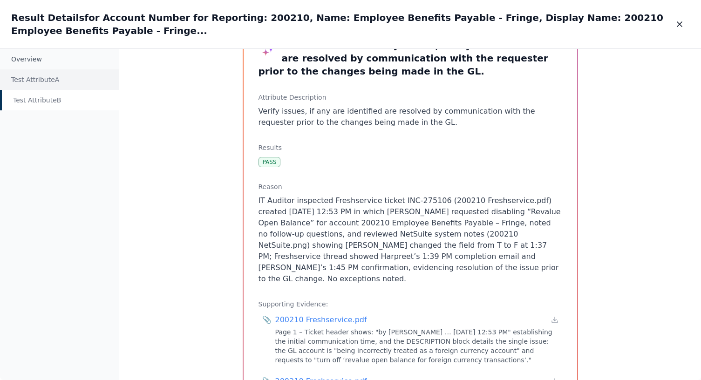
click at [43, 80] on div "Test Attribute A" at bounding box center [59, 79] width 119 height 20
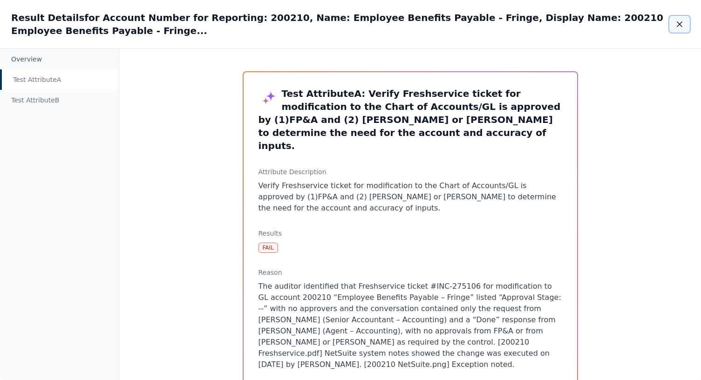
click at [678, 23] on icon "button" at bounding box center [679, 24] width 9 height 9
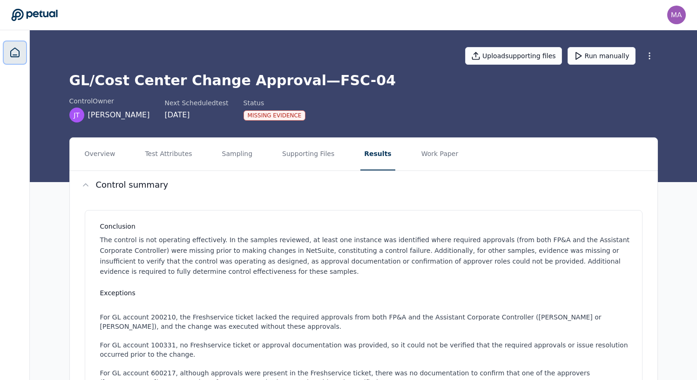
click at [13, 49] on icon at bounding box center [15, 52] width 8 height 9
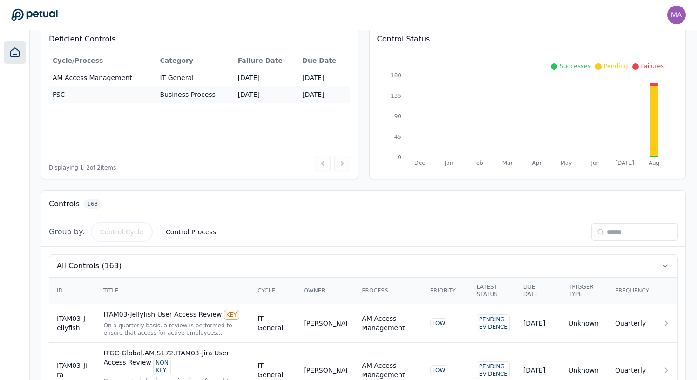
click at [110, 231] on button "Control Cycle" at bounding box center [122, 231] width 58 height 17
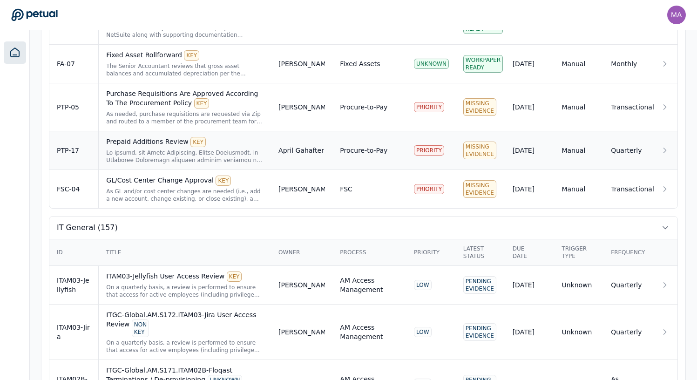
scroll to position [437, 0]
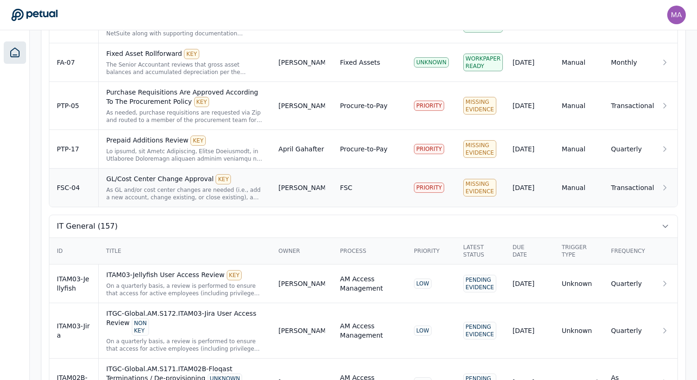
click at [148, 189] on div "As GL and/or cost center changes are needed (i.e., add a new account, change ex…" at bounding box center [184, 193] width 157 height 15
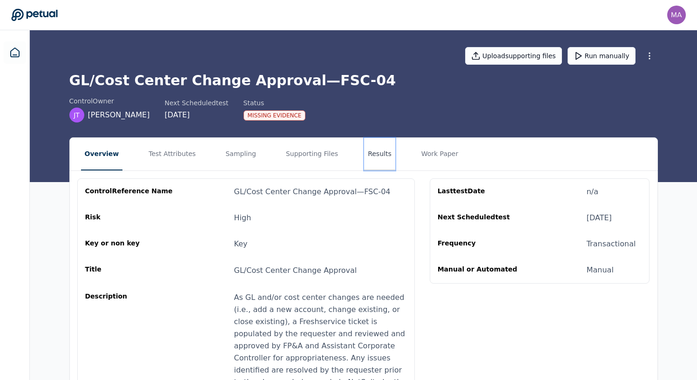
click at [370, 156] on button "Results" at bounding box center [379, 154] width 31 height 33
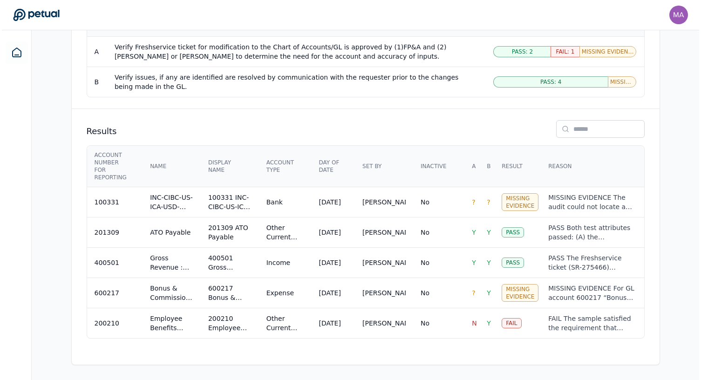
scroll to position [561, 0]
click at [472, 201] on span "?" at bounding box center [471, 201] width 3 height 7
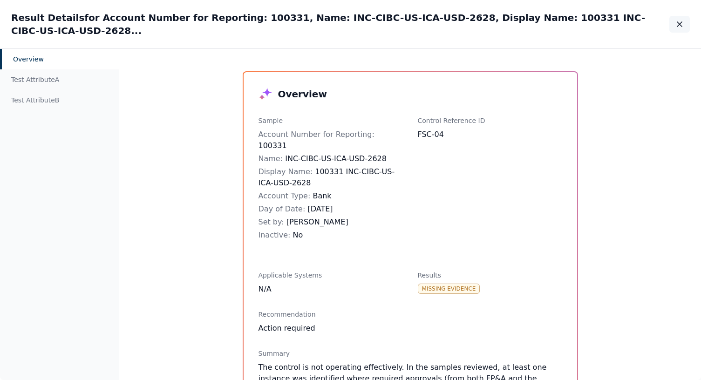
click at [676, 20] on icon "button" at bounding box center [679, 24] width 9 height 9
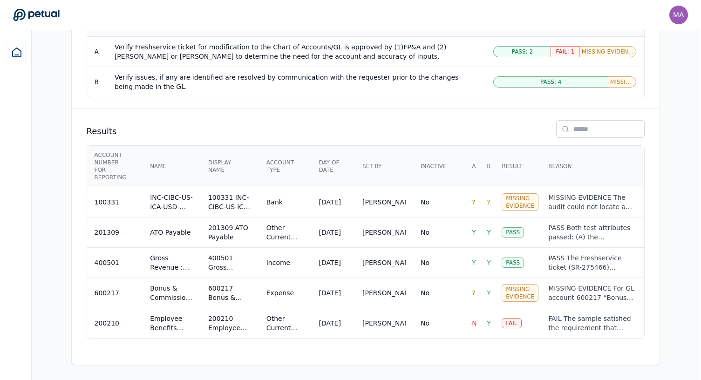
scroll to position [560, 0]
click at [415, 294] on td "No" at bounding box center [436, 293] width 51 height 30
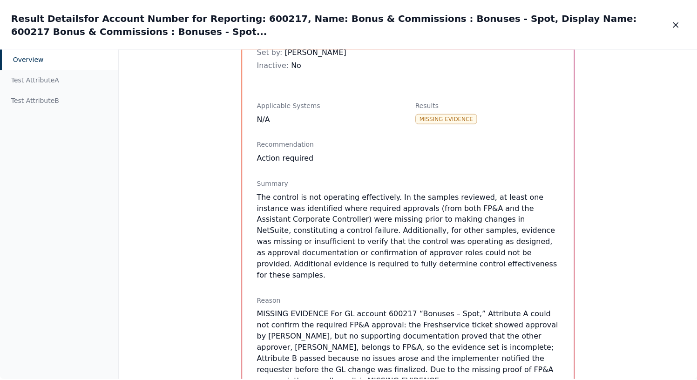
scroll to position [180, 0]
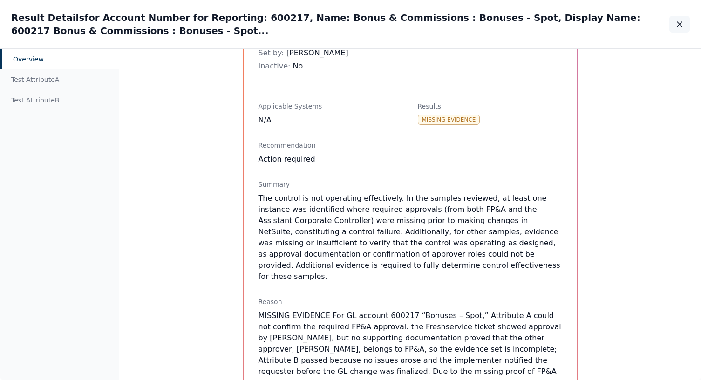
click at [675, 22] on button "button" at bounding box center [679, 24] width 20 height 17
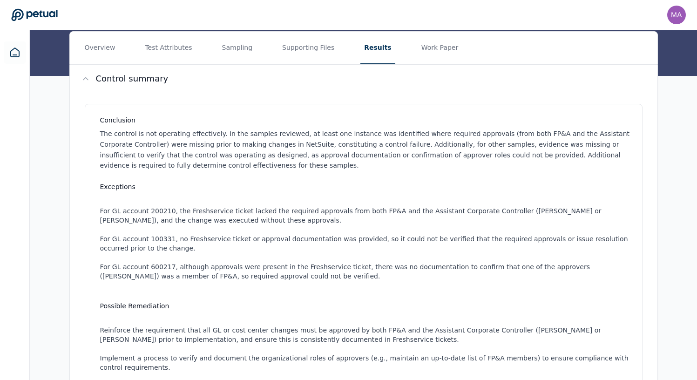
scroll to position [32, 0]
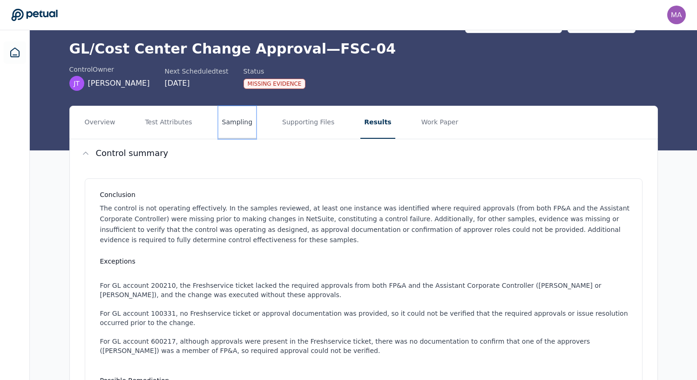
click at [230, 122] on button "Sampling" at bounding box center [237, 122] width 38 height 33
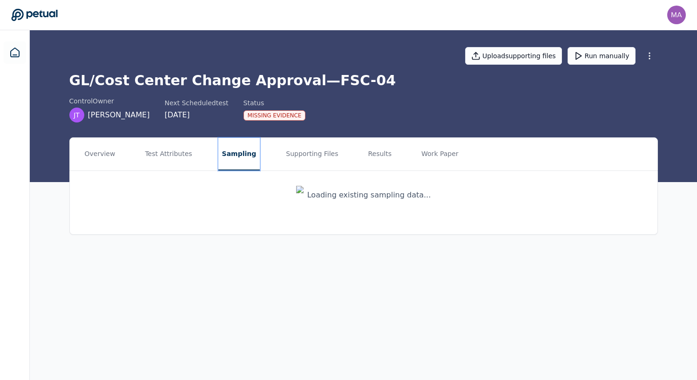
scroll to position [0, 0]
click at [173, 153] on button "Test Attributes" at bounding box center [170, 154] width 54 height 33
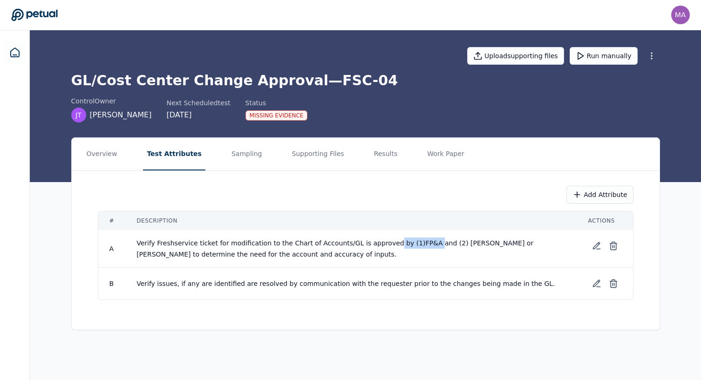
drag, startPoint x: 382, startPoint y: 244, endPoint x: 419, endPoint y: 245, distance: 36.8
click at [419, 245] on span "Verify Freshservice ticket for modification to the Chart of Accounts/GL is appr…" at bounding box center [335, 248] width 399 height 19
click at [400, 244] on span "Verify Freshservice ticket for modification to the Chart of Accounts/GL is appr…" at bounding box center [335, 248] width 399 height 19
drag, startPoint x: 401, startPoint y: 244, endPoint x: 424, endPoint y: 244, distance: 23.3
click at [424, 244] on span "Verify Freshservice ticket for modification to the Chart of Accounts/GL is appr…" at bounding box center [335, 248] width 399 height 19
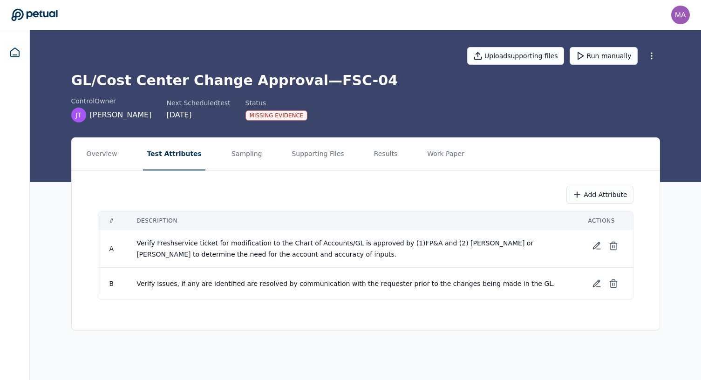
click at [486, 244] on span "Verify Freshservice ticket for modification to the Chart of Accounts/GL is appr…" at bounding box center [335, 248] width 399 height 19
drag, startPoint x: 445, startPoint y: 244, endPoint x: 548, endPoint y: 245, distance: 102.9
click at [535, 245] on span "Verify Freshservice ticket for modification to the Chart of Accounts/GL is appr…" at bounding box center [335, 248] width 399 height 19
drag, startPoint x: 418, startPoint y: 242, endPoint x: 401, endPoint y: 243, distance: 16.8
click at [401, 243] on span "Verify Freshservice ticket for modification to the Chart of Accounts/GL is appr…" at bounding box center [335, 248] width 399 height 19
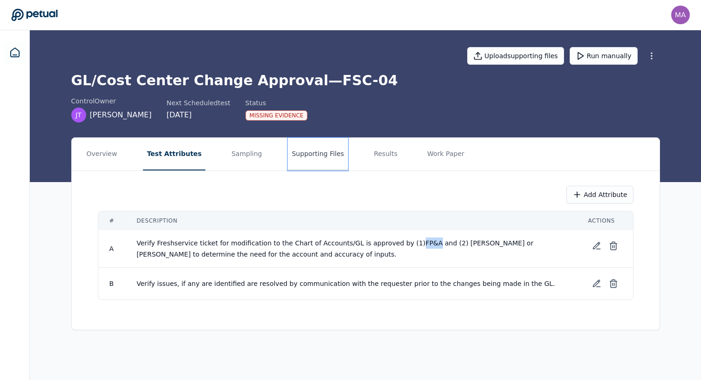
click at [309, 155] on button "Supporting Files" at bounding box center [318, 154] width 60 height 33
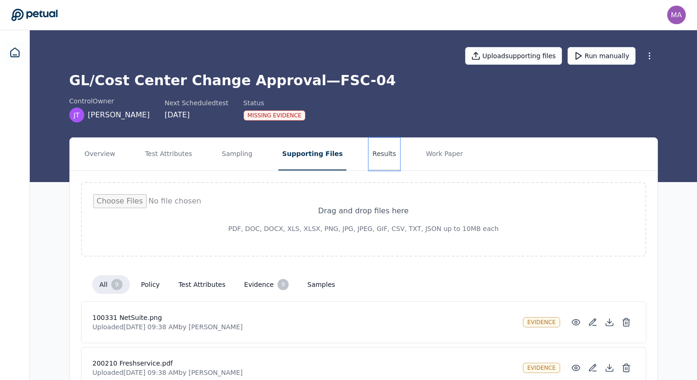
click at [369, 156] on button "Results" at bounding box center [384, 154] width 31 height 33
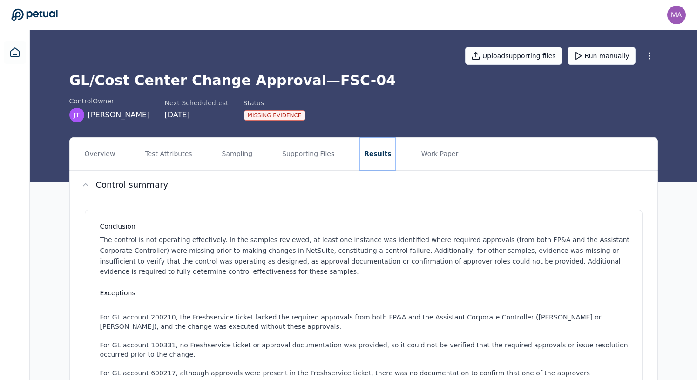
scroll to position [10, 0]
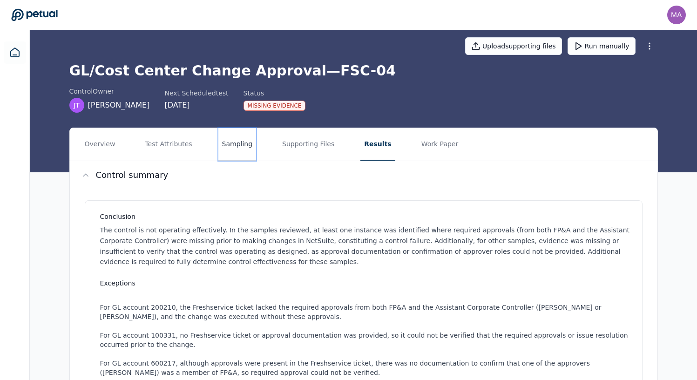
click at [236, 148] on button "Sampling" at bounding box center [237, 144] width 38 height 33
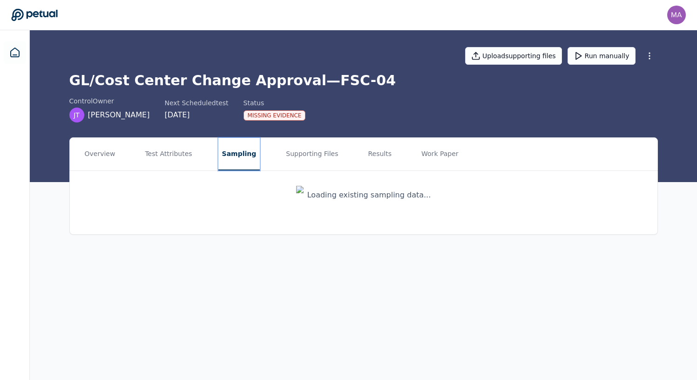
scroll to position [0, 0]
click at [166, 151] on button "Test Attributes" at bounding box center [170, 154] width 54 height 33
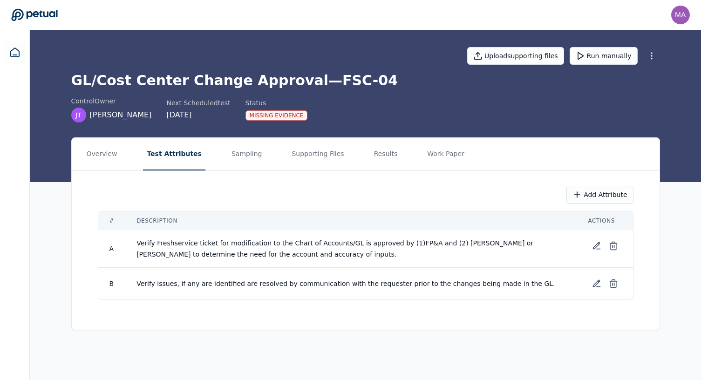
click at [266, 158] on nav "Overview Test Attributes Sampling Supporting Files Results Work Paper" at bounding box center [366, 154] width 588 height 33
click at [309, 158] on button "Supporting Files" at bounding box center [318, 154] width 60 height 33
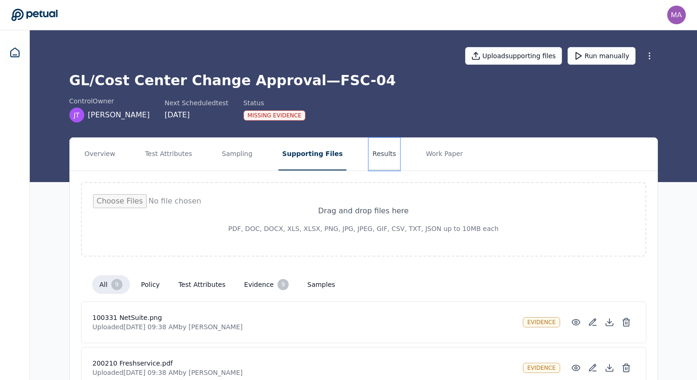
click at [369, 156] on button "Results" at bounding box center [384, 154] width 31 height 33
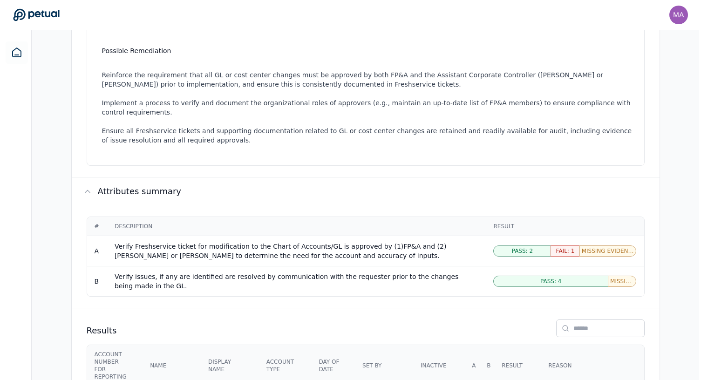
scroll to position [561, 0]
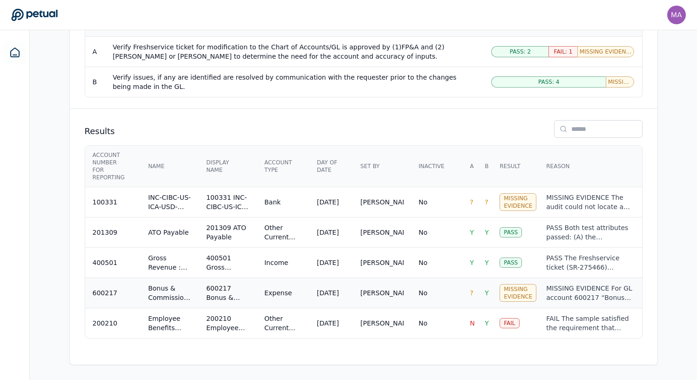
click at [323, 295] on div "[DATE]" at bounding box center [328, 292] width 22 height 9
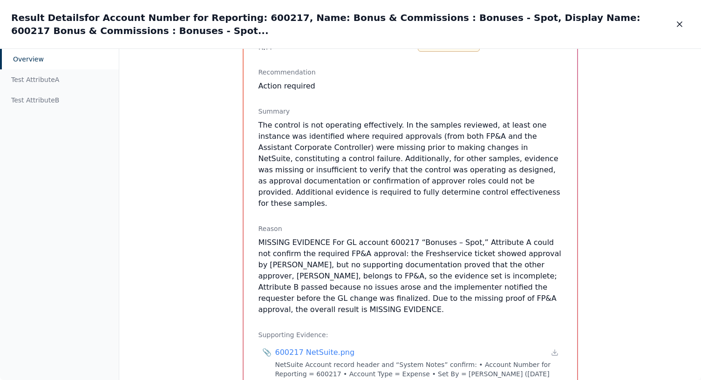
scroll to position [254, 0]
click at [440, 250] on p "MISSING EVIDENCE For GL account 600217 “Bonuses – Spot,” Attribute A could not …" at bounding box center [410, 276] width 304 height 78
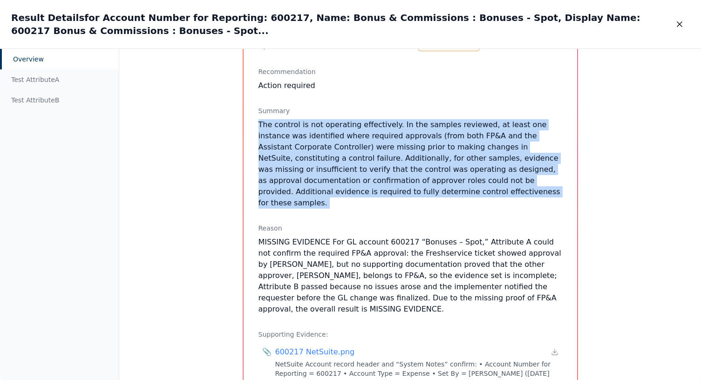
drag, startPoint x: 257, startPoint y: 110, endPoint x: 545, endPoint y: 191, distance: 298.5
click at [546, 191] on div "Overview Sample Account Number for Reporting : 600217 Name : Bonus & Commission…" at bounding box center [410, 308] width 333 height 981
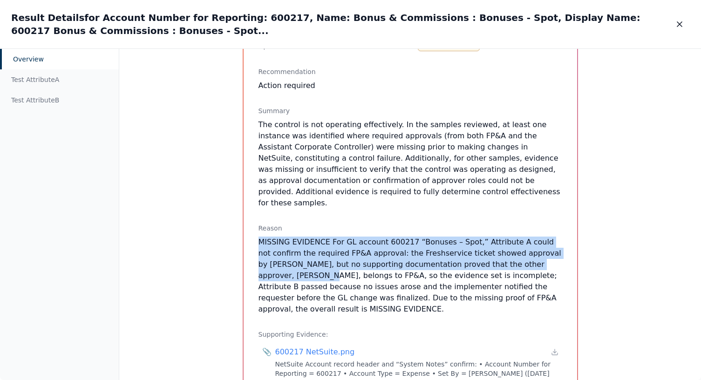
drag, startPoint x: 258, startPoint y: 219, endPoint x: 548, endPoint y: 243, distance: 291.0
click at [548, 243] on p "MISSING EVIDENCE For GL account 600217 “Bonuses – Spot,” Attribute A could not …" at bounding box center [410, 276] width 304 height 78
click at [446, 237] on p "MISSING EVIDENCE For GL account 600217 “Bonuses – Spot,” Attribute A could not …" at bounding box center [410, 276] width 304 height 78
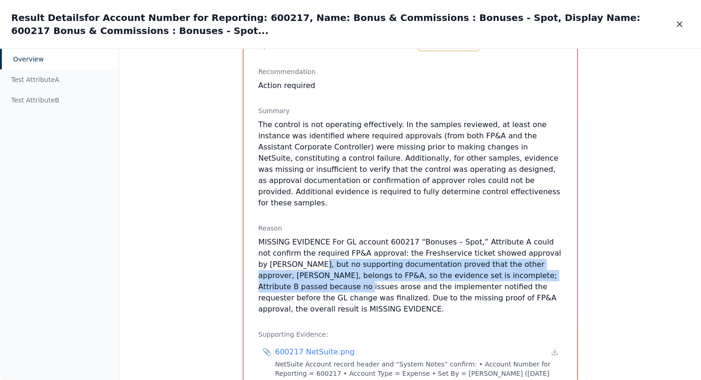
drag, startPoint x: 283, startPoint y: 244, endPoint x: 552, endPoint y: 255, distance: 269.8
click at [552, 255] on p "MISSING EVIDENCE For GL account 600217 “Bonuses – Spot,” Attribute A could not …" at bounding box center [410, 276] width 304 height 78
